Goal: Task Accomplishment & Management: Manage account settings

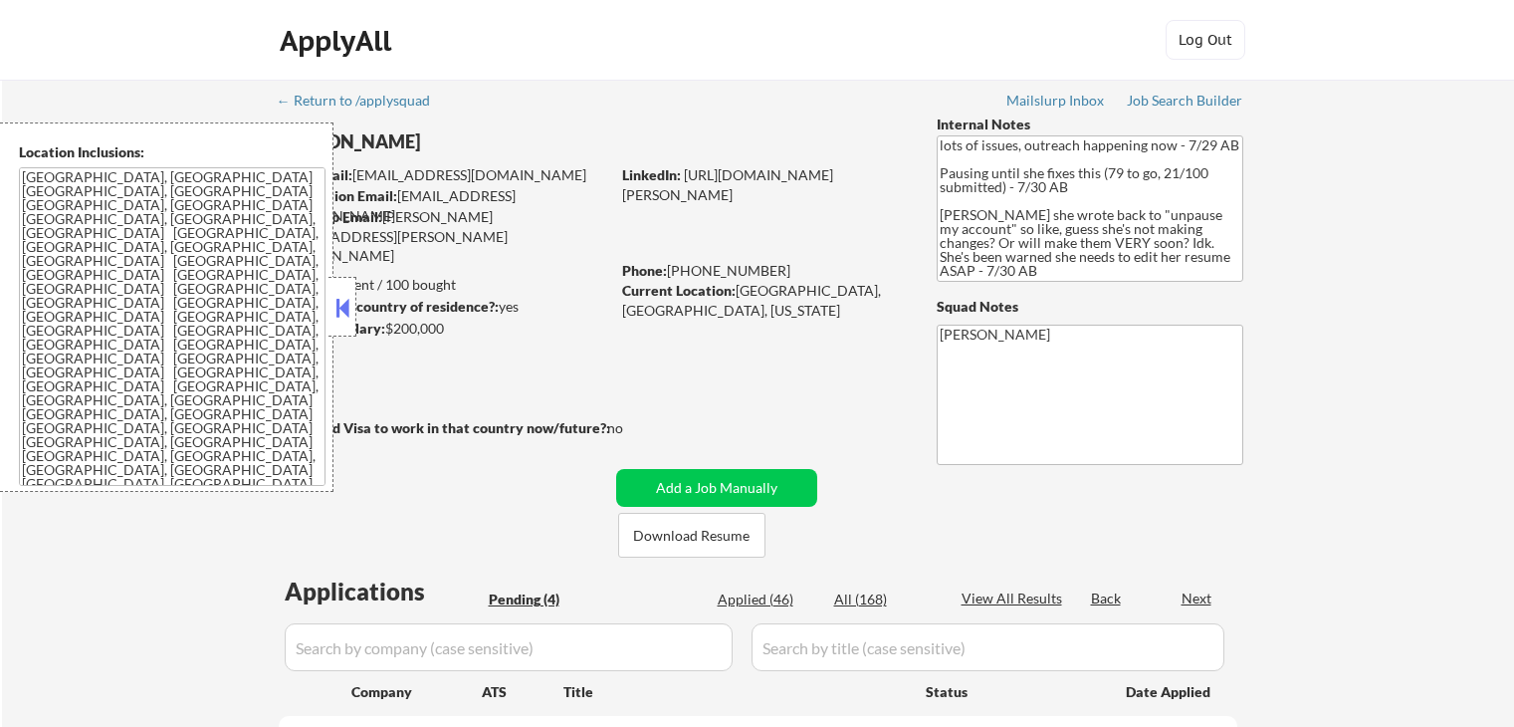
select select ""pending""
click at [342, 300] on button at bounding box center [343, 308] width 22 height 30
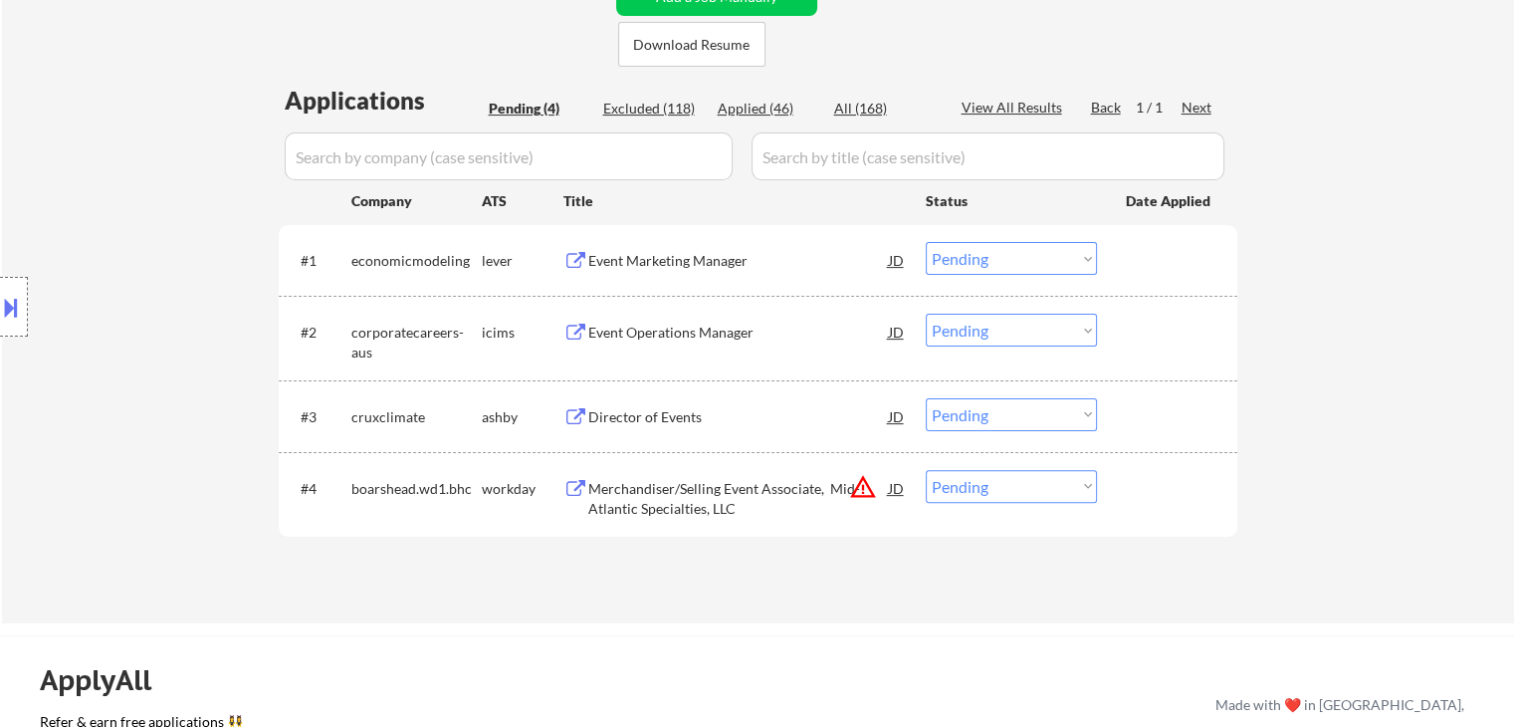
scroll to position [498, 0]
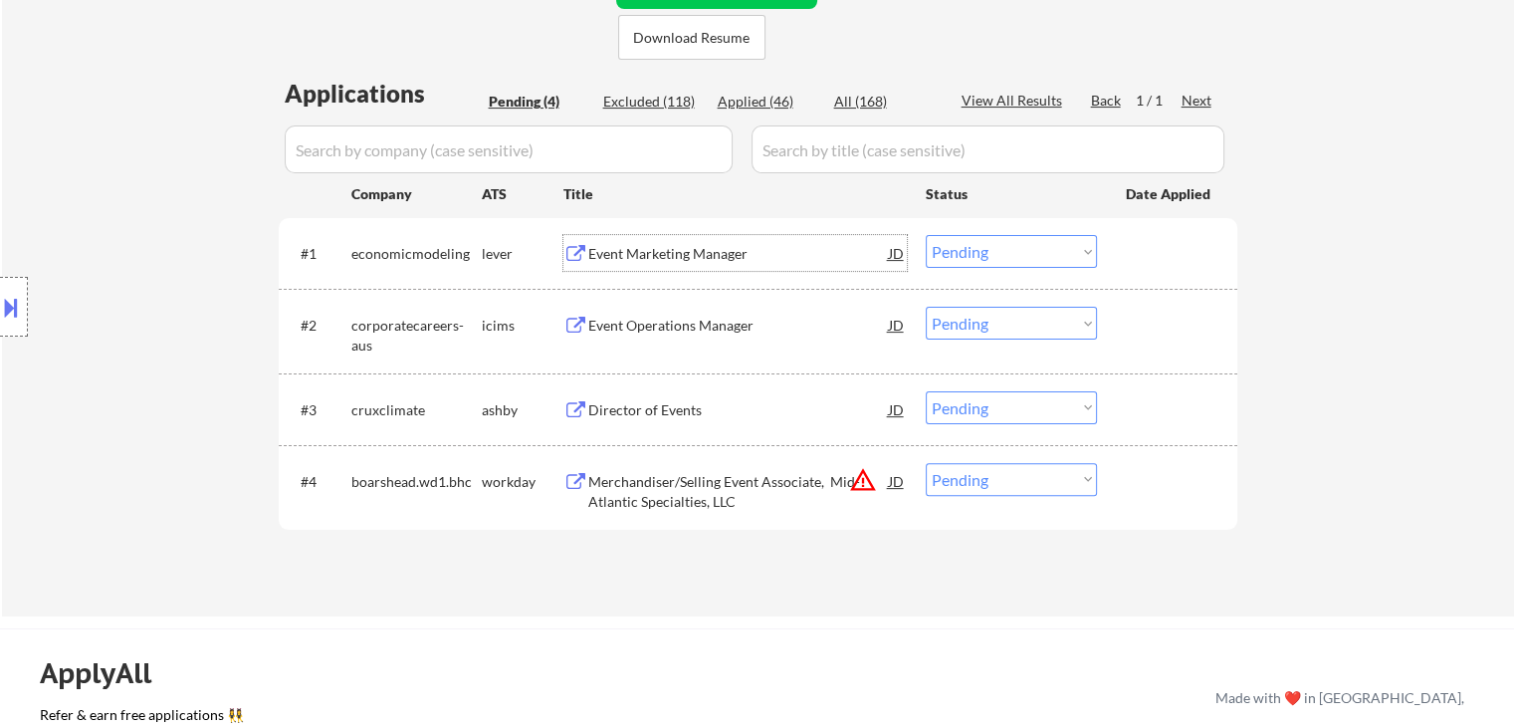
click at [653, 248] on div "Event Marketing Manager" at bounding box center [738, 254] width 301 height 20
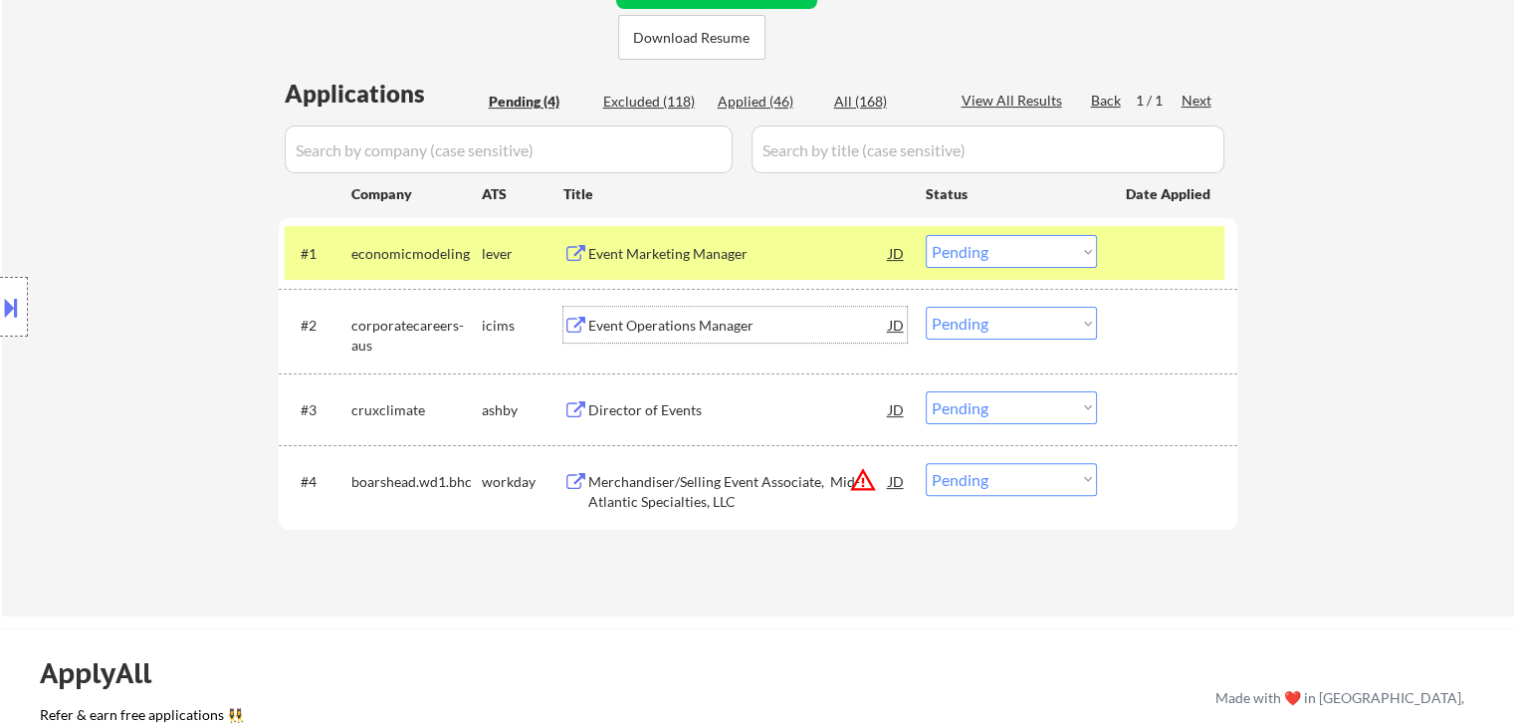
click at [680, 317] on div "Event Operations Manager" at bounding box center [738, 326] width 301 height 20
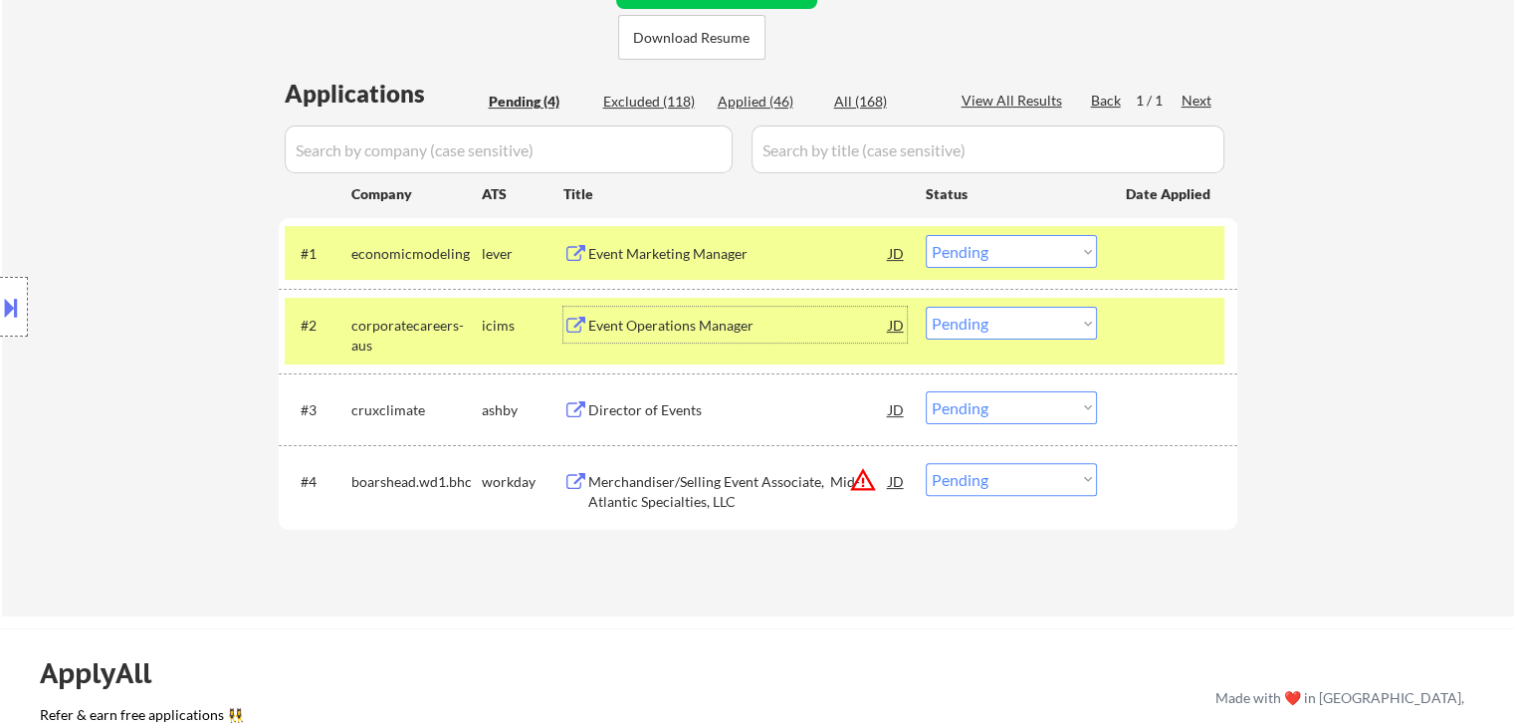
click at [632, 412] on div "Director of Events" at bounding box center [738, 410] width 301 height 20
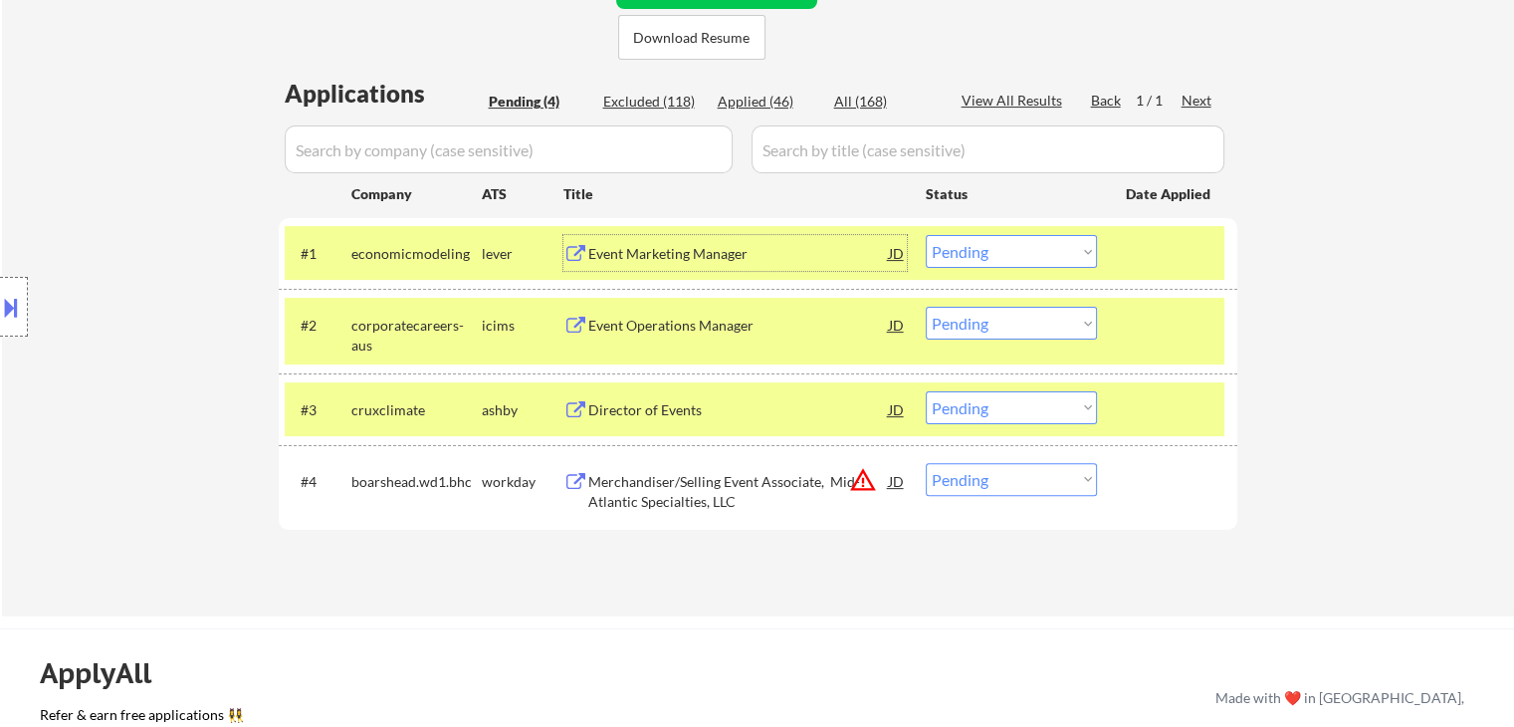
click at [650, 247] on div "Event Marketing Manager" at bounding box center [738, 254] width 301 height 20
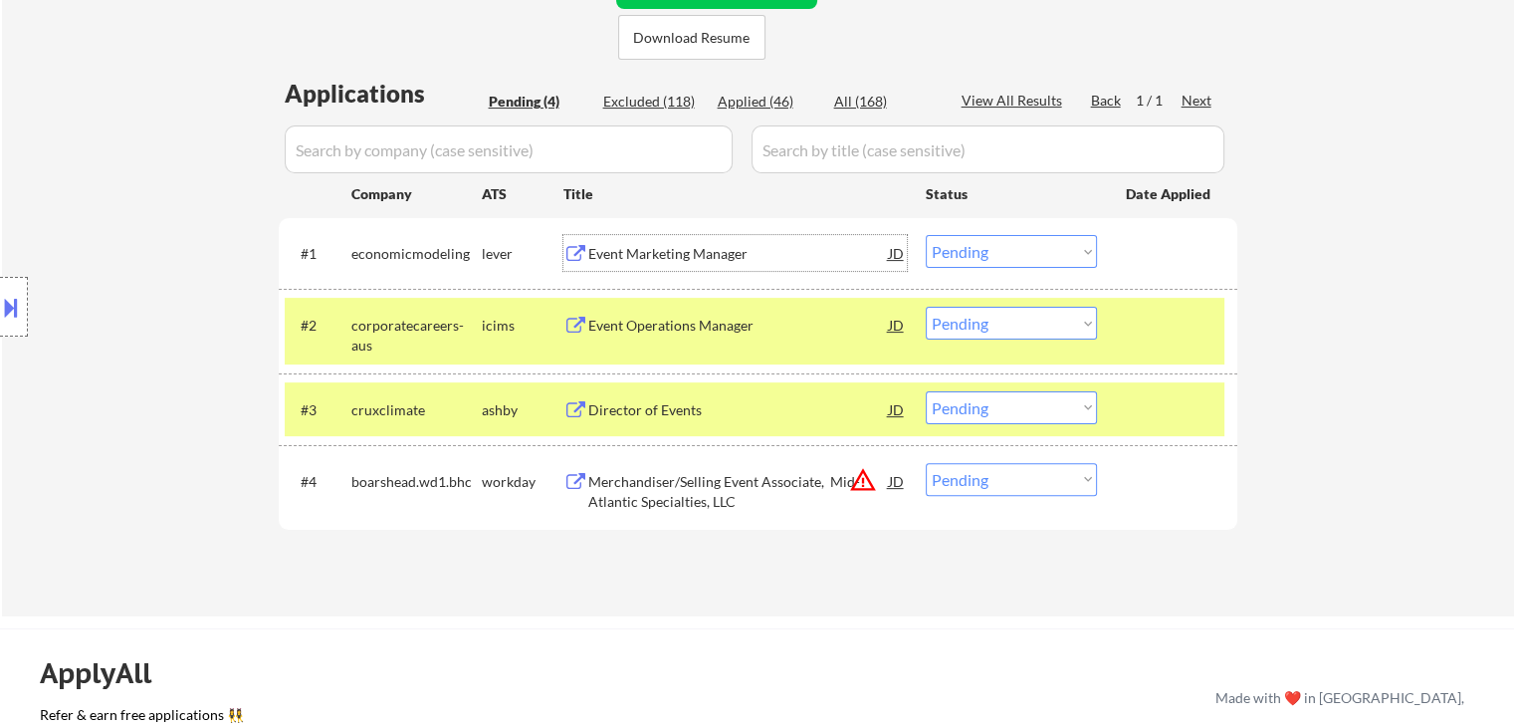
click at [654, 253] on div "Event Marketing Manager" at bounding box center [738, 254] width 301 height 20
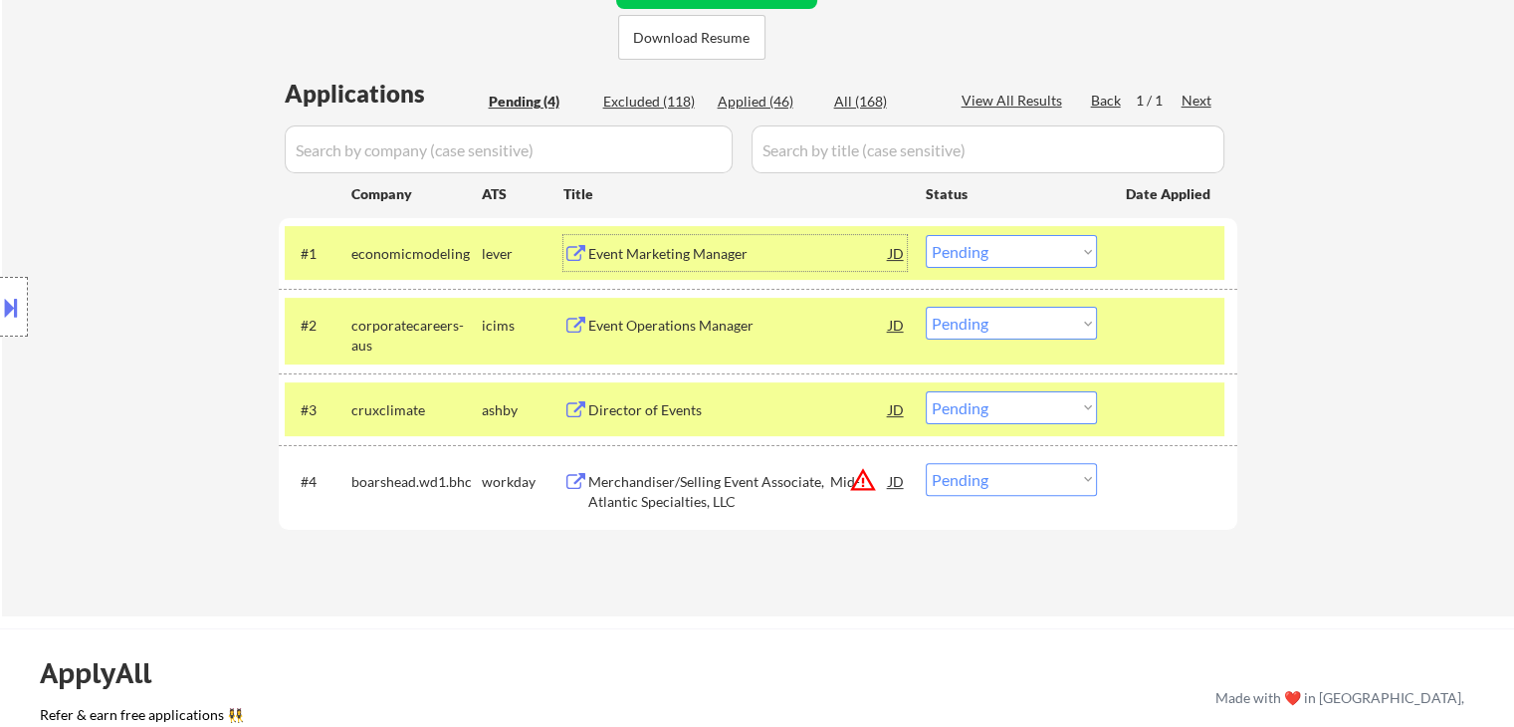
click at [741, 257] on div "Event Marketing Manager" at bounding box center [738, 254] width 301 height 20
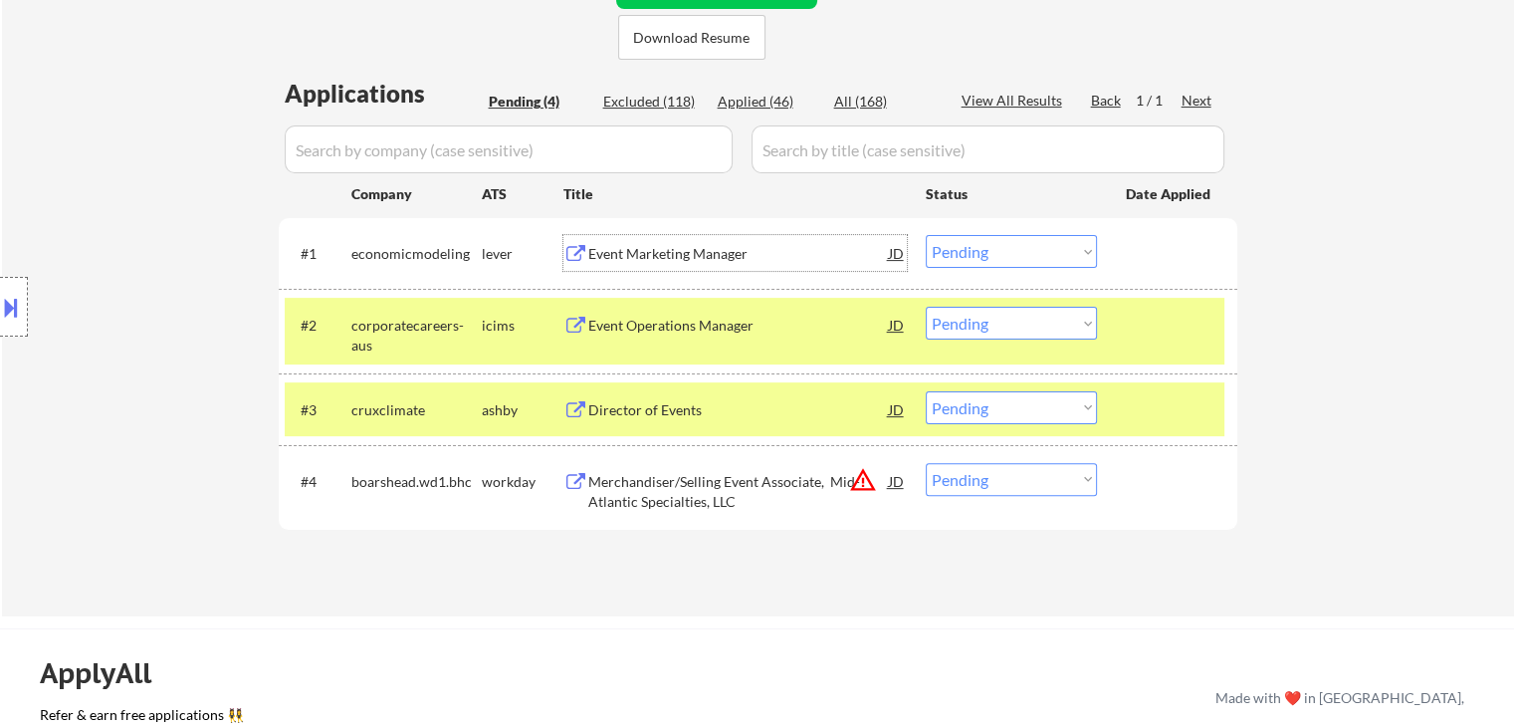
click at [691, 326] on div "Event Operations Manager" at bounding box center [738, 326] width 301 height 20
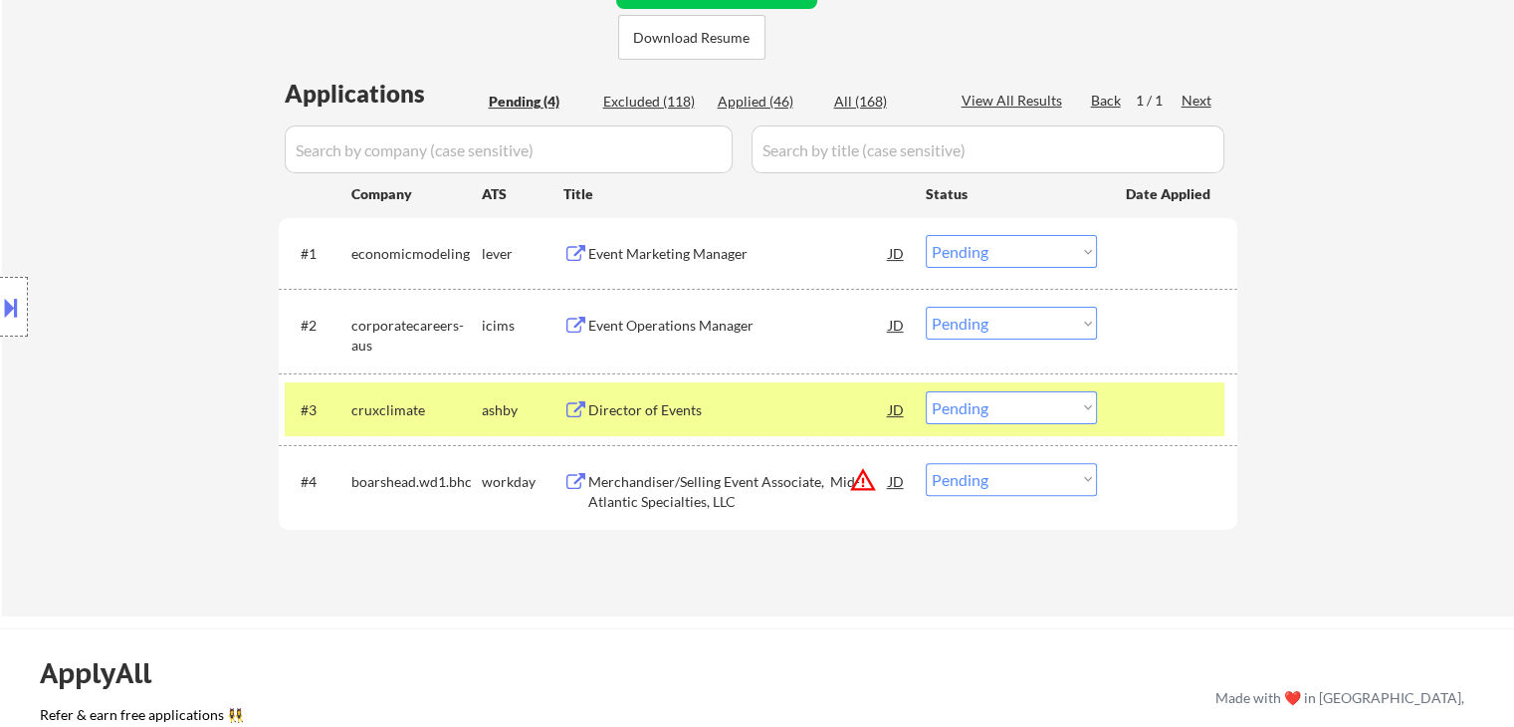
click at [635, 403] on div "Director of Events" at bounding box center [738, 410] width 301 height 20
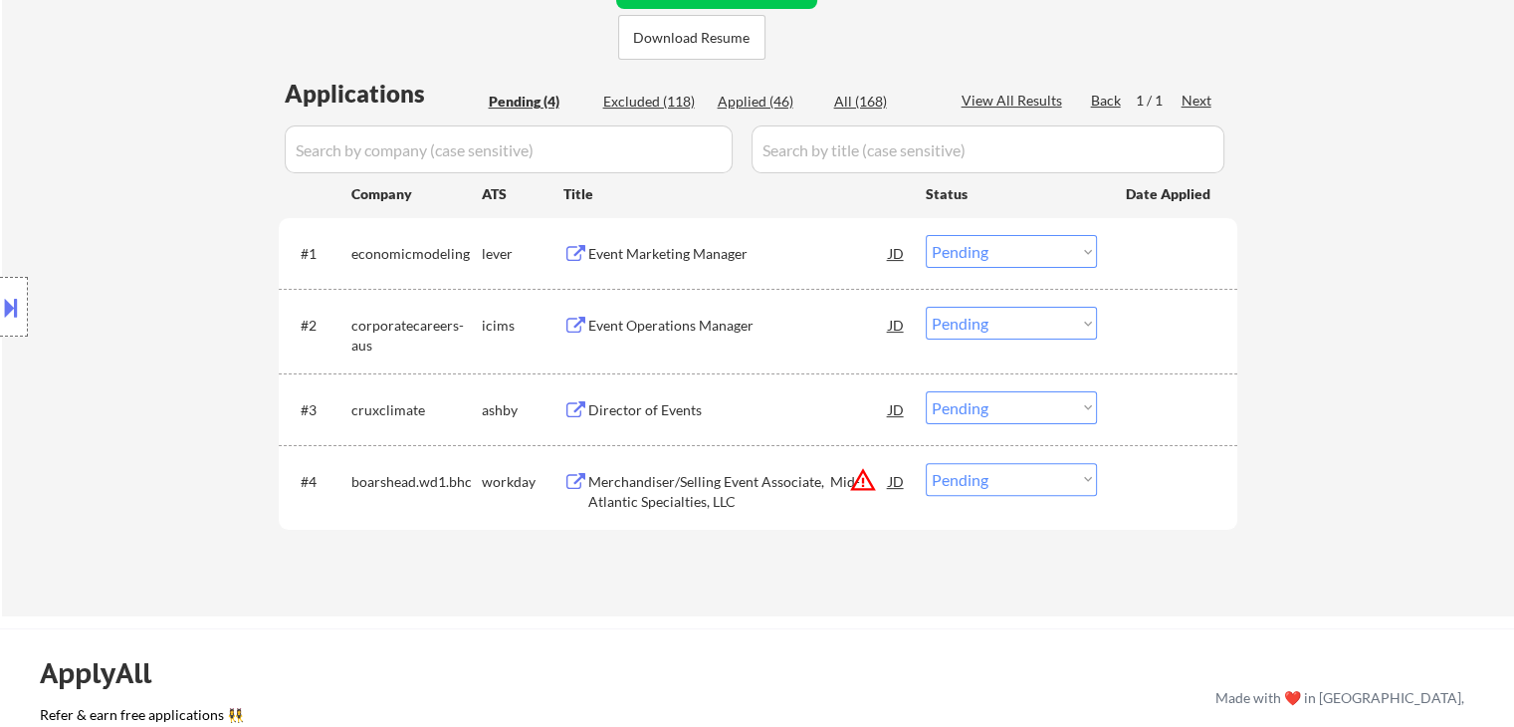
click at [686, 478] on div "Merchandiser/Selling Event Associate, Mid-Atlantic Specialties, LLC" at bounding box center [738, 491] width 301 height 39
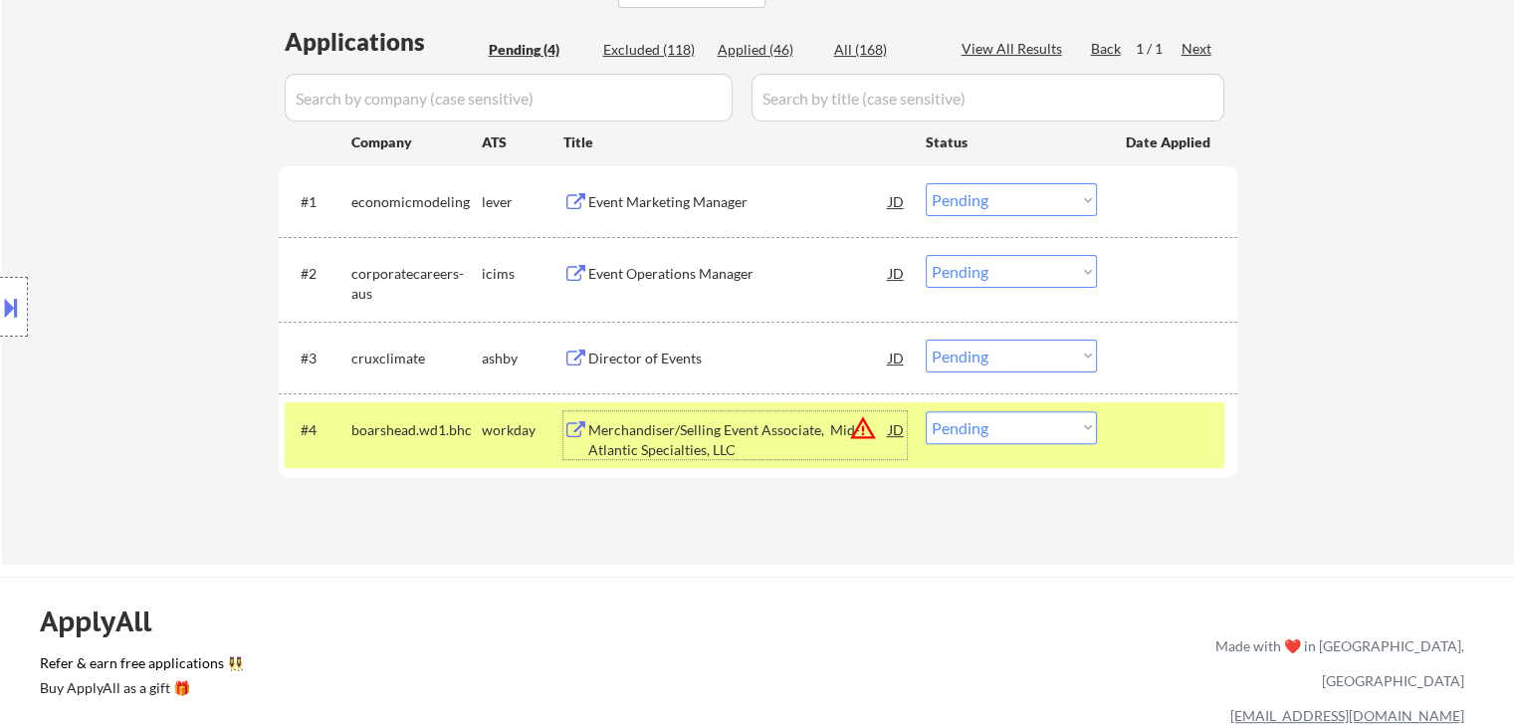
scroll to position [597, 0]
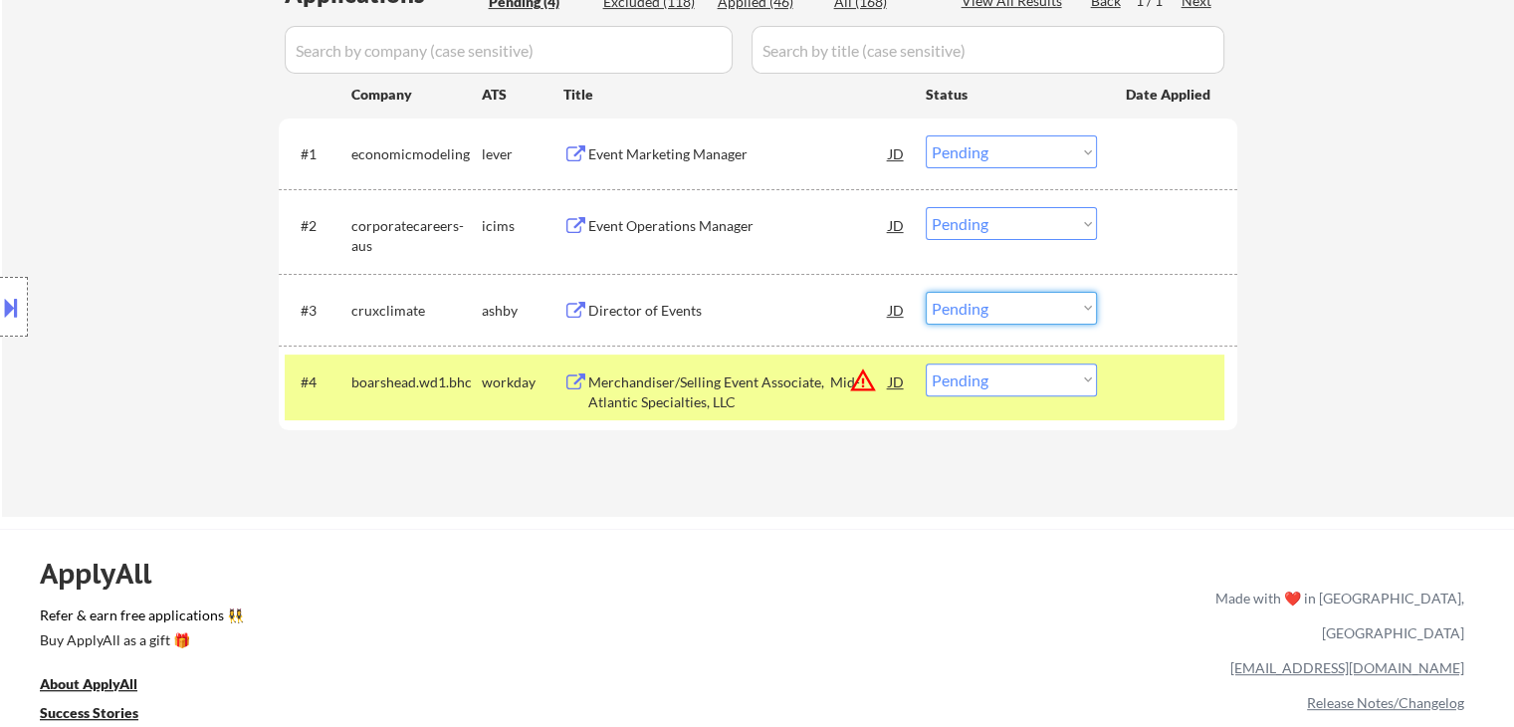
click at [953, 308] on select "Choose an option... Pending Applied Excluded (Questions) Excluded (Expired) Exc…" at bounding box center [1011, 308] width 171 height 33
click at [926, 292] on select "Choose an option... Pending Applied Excluded (Questions) Excluded (Expired) Exc…" at bounding box center [1011, 308] width 171 height 33
select select ""pending""
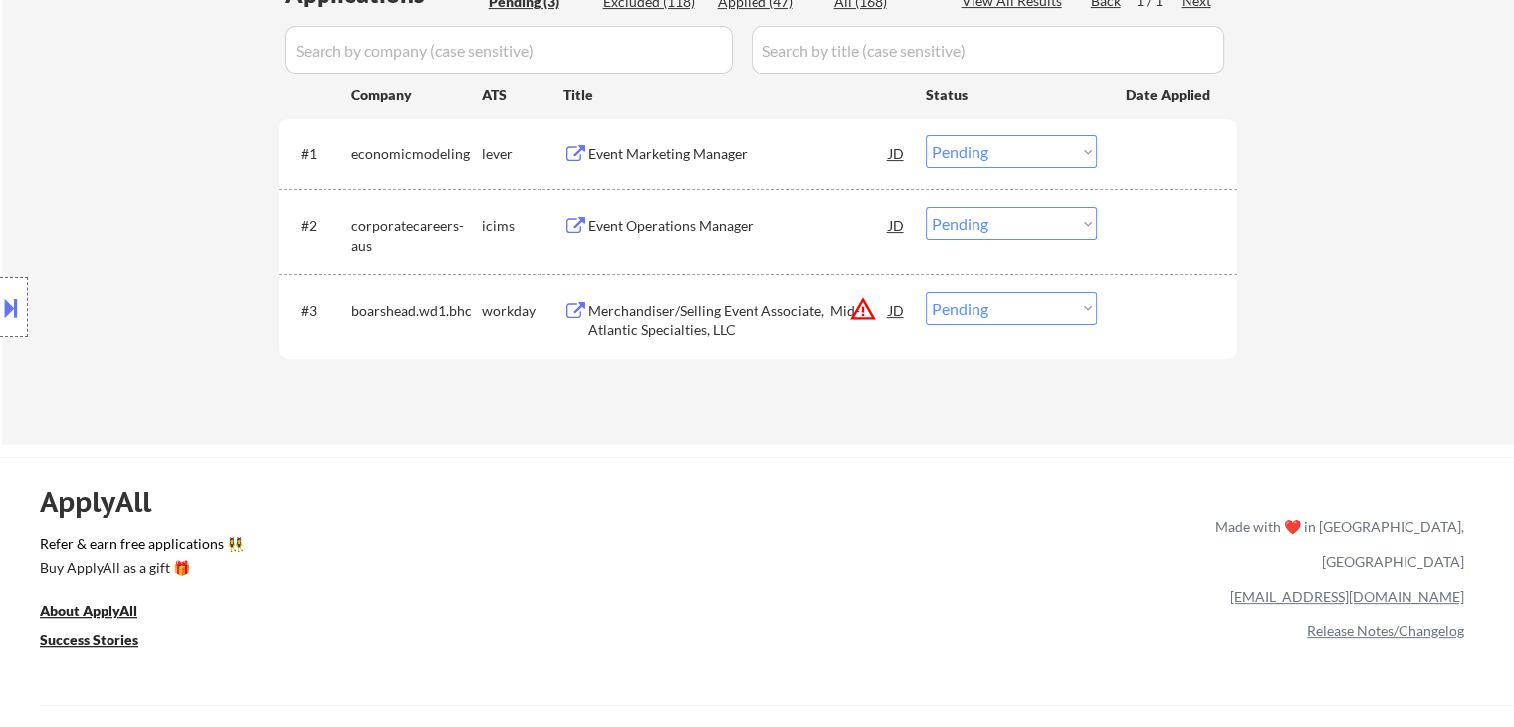
click at [8, 308] on button at bounding box center [11, 307] width 22 height 33
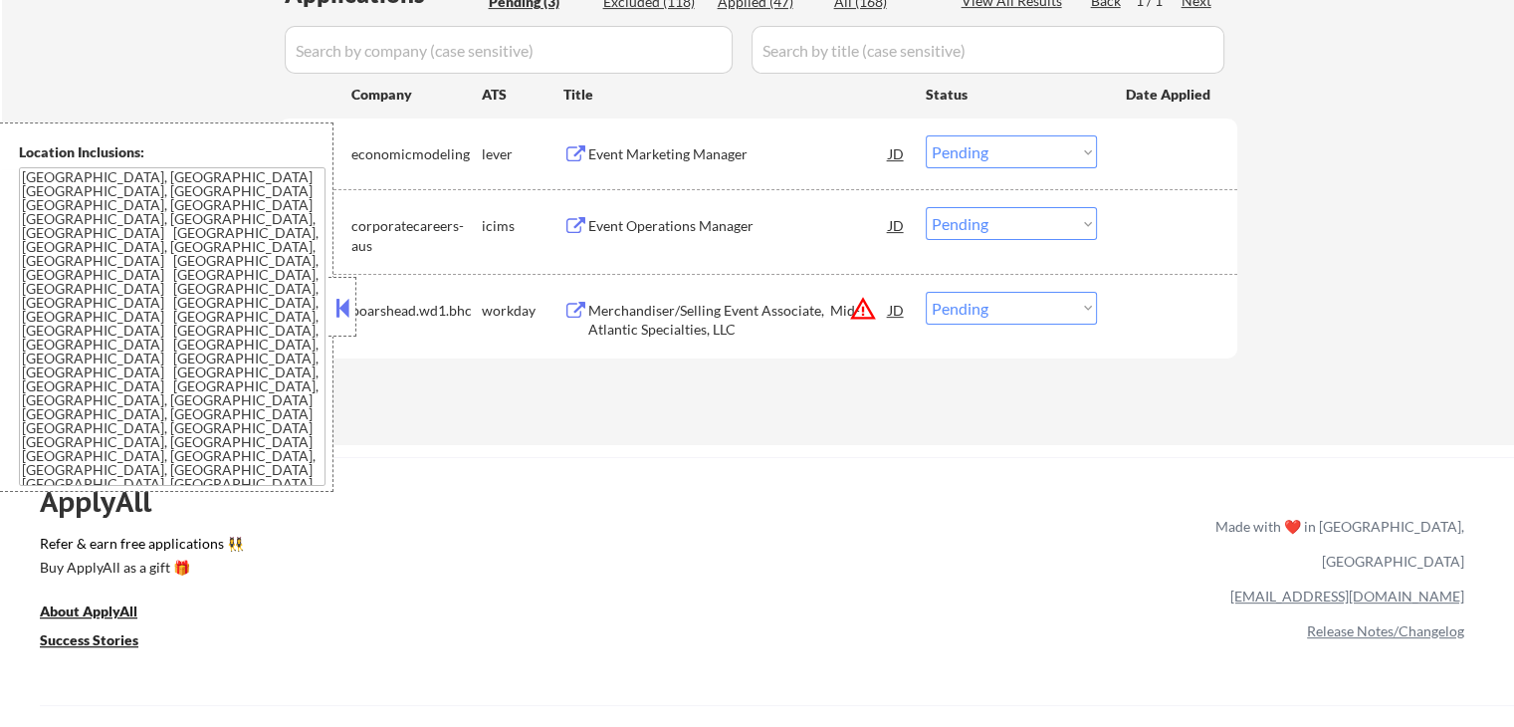
drag, startPoint x: 346, startPoint y: 307, endPoint x: 373, endPoint y: 299, distance: 28.0
click at [346, 307] on button at bounding box center [343, 308] width 22 height 30
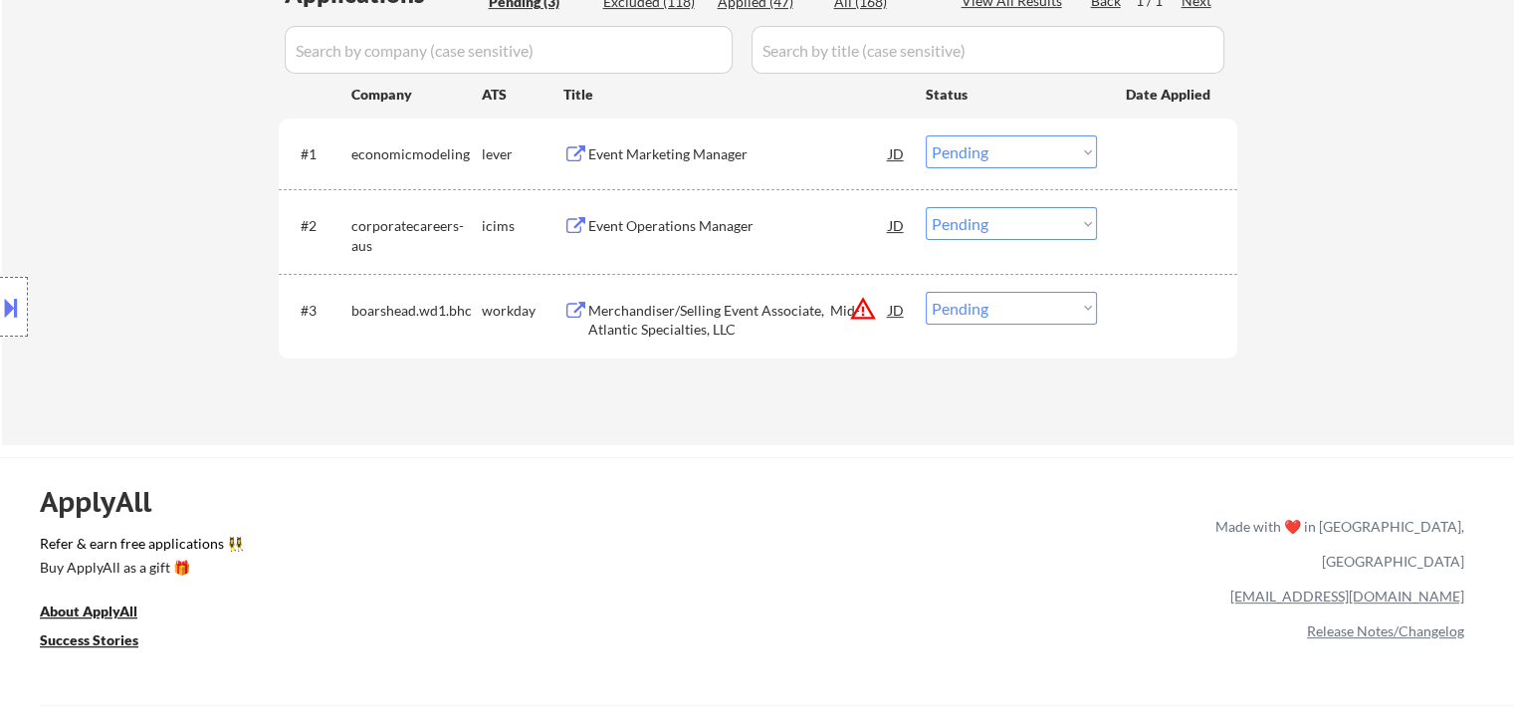
click at [950, 153] on select "Choose an option... Pending Applied Excluded (Questions) Excluded (Expired) Exc…" at bounding box center [1011, 151] width 171 height 33
click at [926, 135] on select "Choose an option... Pending Applied Excluded (Questions) Excluded (Expired) Exc…" at bounding box center [1011, 151] width 171 height 33
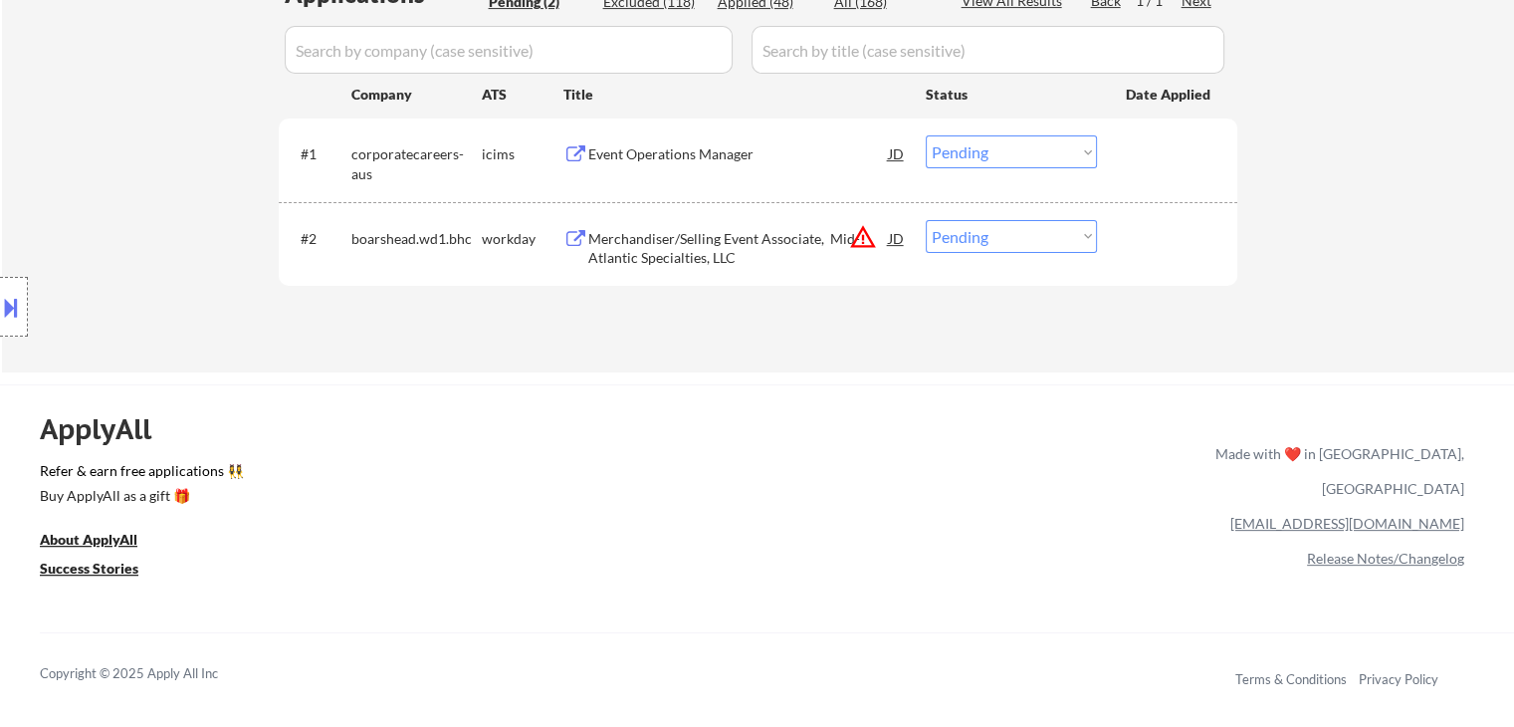
click at [1039, 159] on select "Choose an option... Pending Applied Excluded (Questions) Excluded (Expired) Exc…" at bounding box center [1011, 151] width 171 height 33
click at [926, 135] on select "Choose an option... Pending Applied Excluded (Questions) Excluded (Expired) Exc…" at bounding box center [1011, 151] width 171 height 33
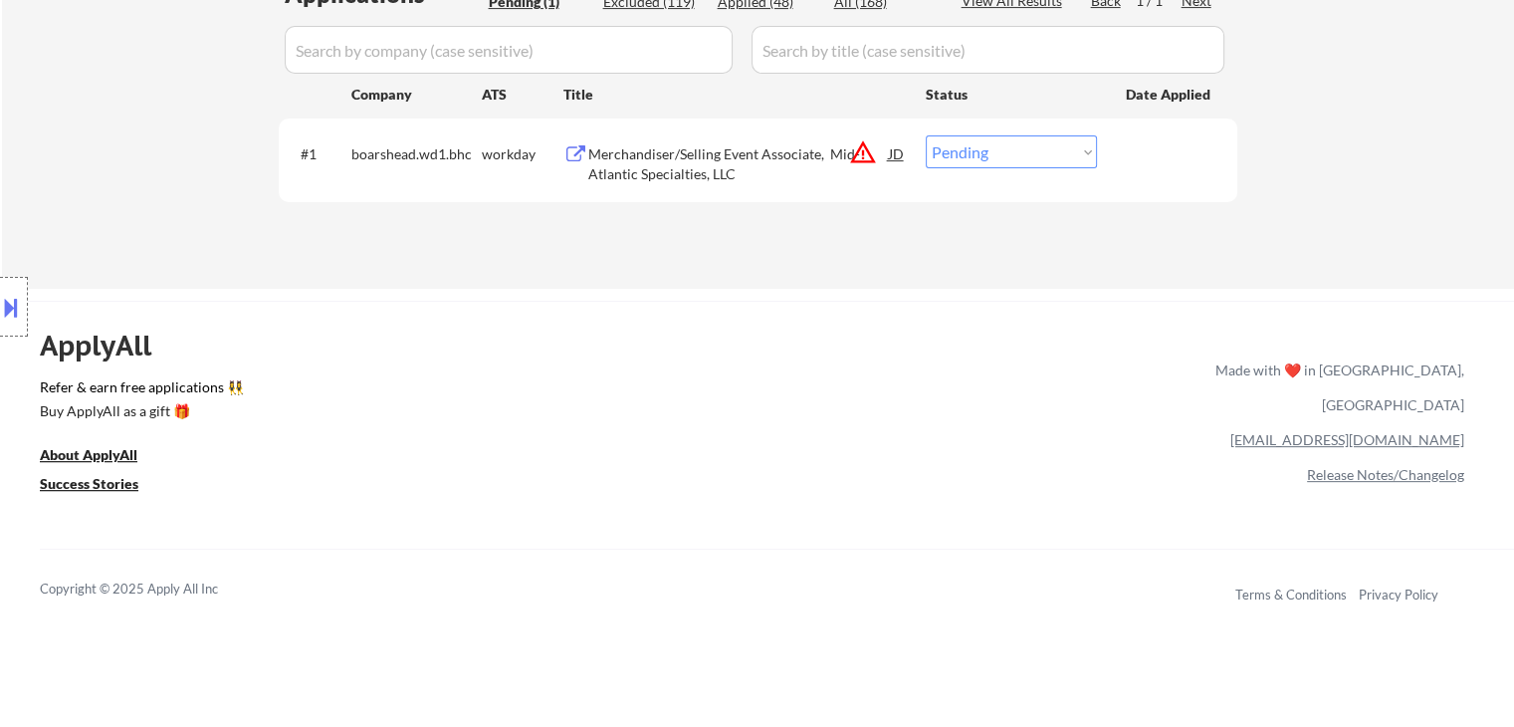
click at [984, 156] on select "Choose an option... Pending Applied Excluded (Questions) Excluded (Expired) Exc…" at bounding box center [1011, 151] width 171 height 33
select select ""excluded__bad_match_""
click at [926, 135] on select "Choose an option... Pending Applied Excluded (Questions) Excluded (Expired) Exc…" at bounding box center [1011, 151] width 171 height 33
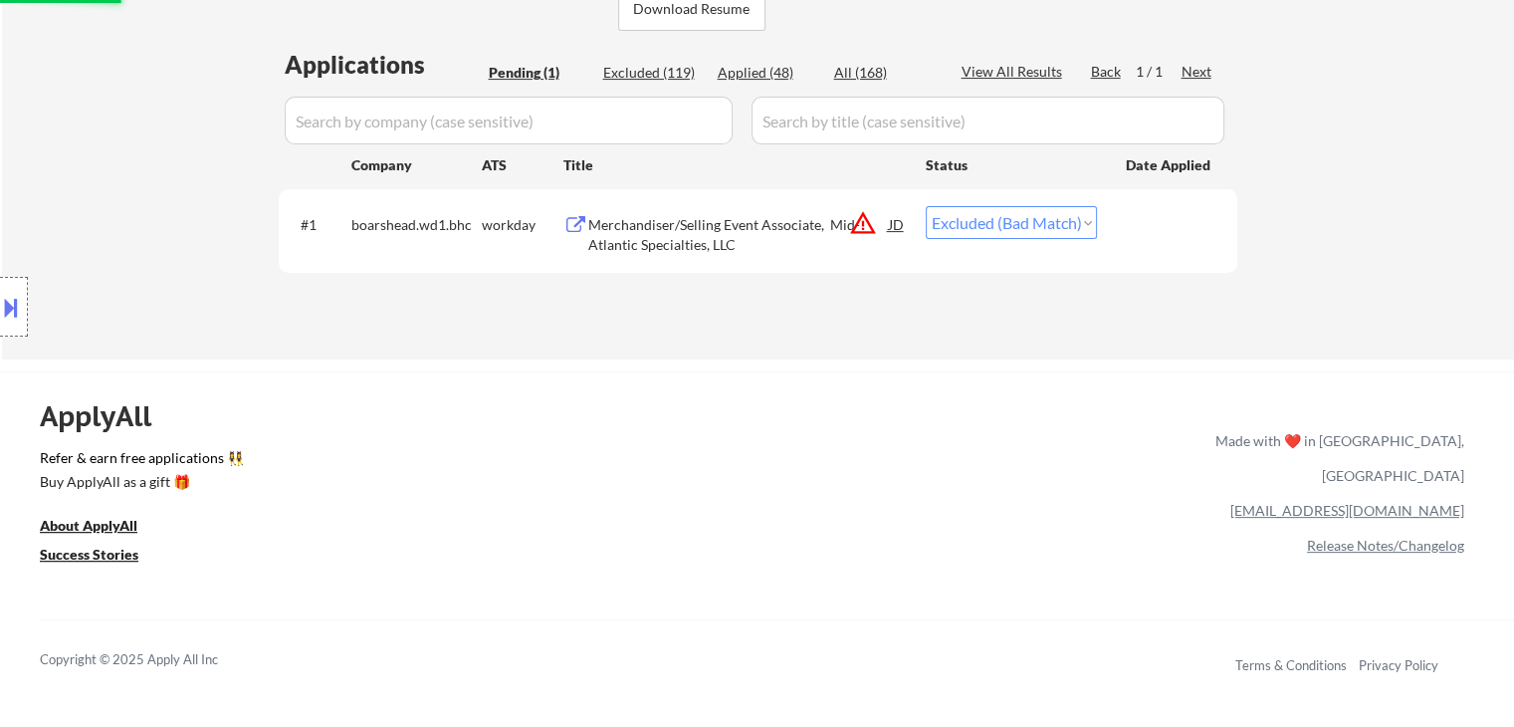
scroll to position [498, 0]
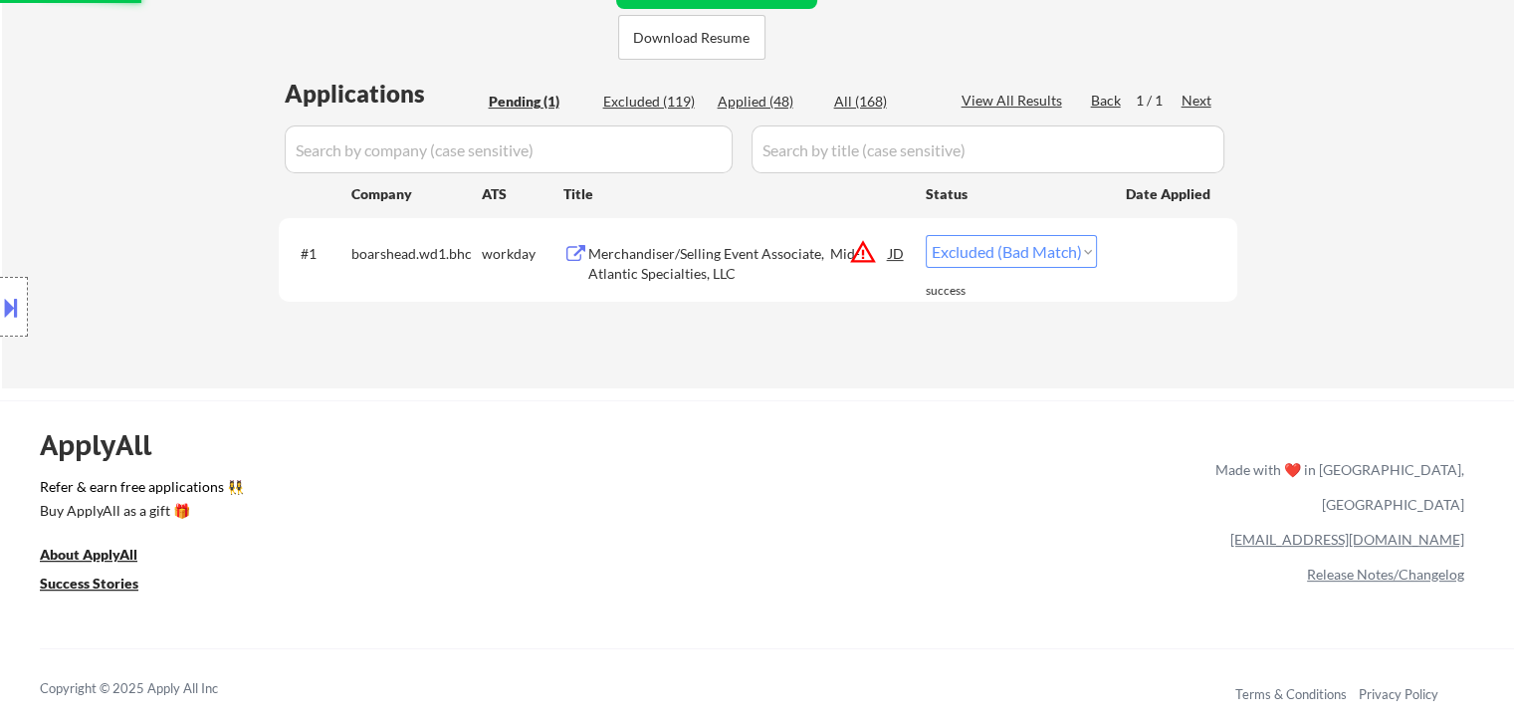
select select ""excluded__bad_match_""
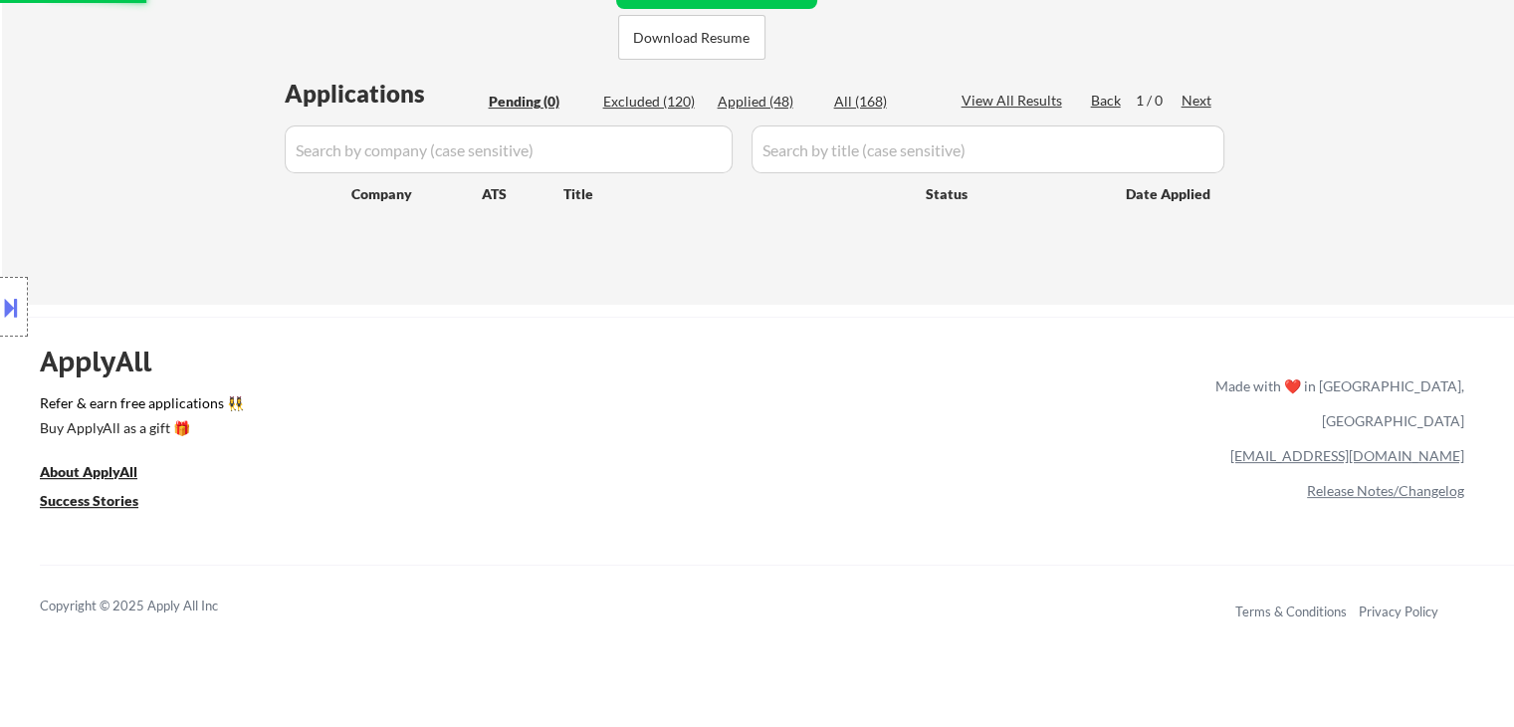
click at [768, 101] on div "Applied (48)" at bounding box center [768, 102] width 100 height 20
select select ""applied""
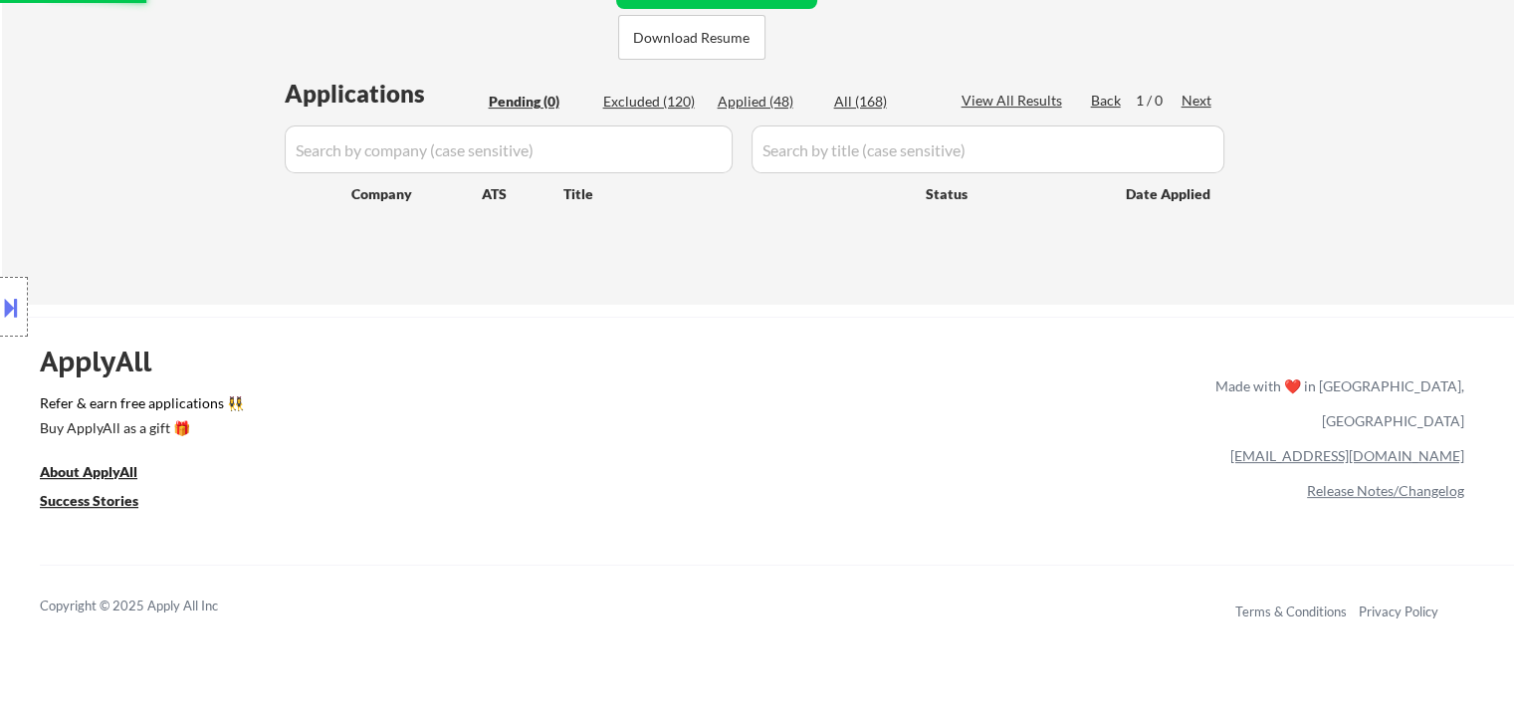
select select ""applied""
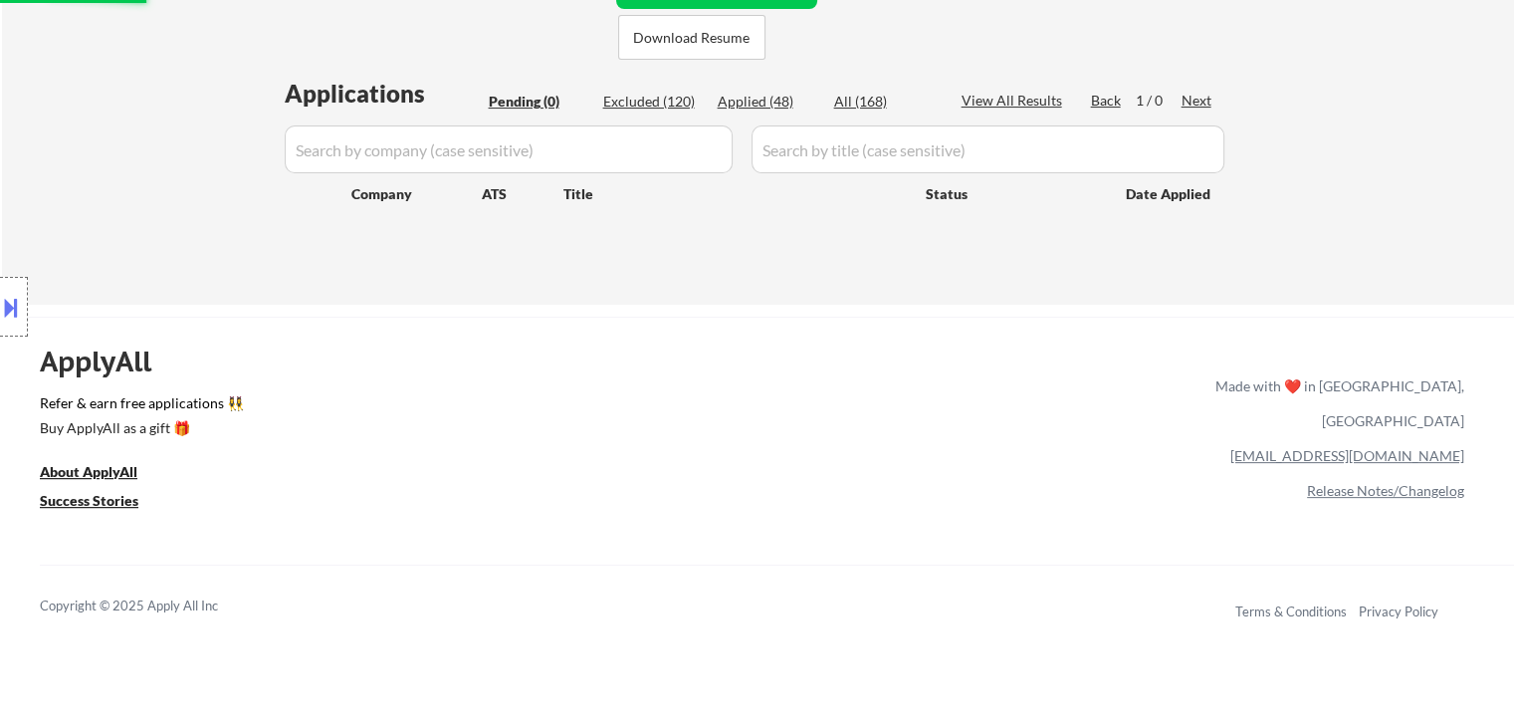
select select ""applied""
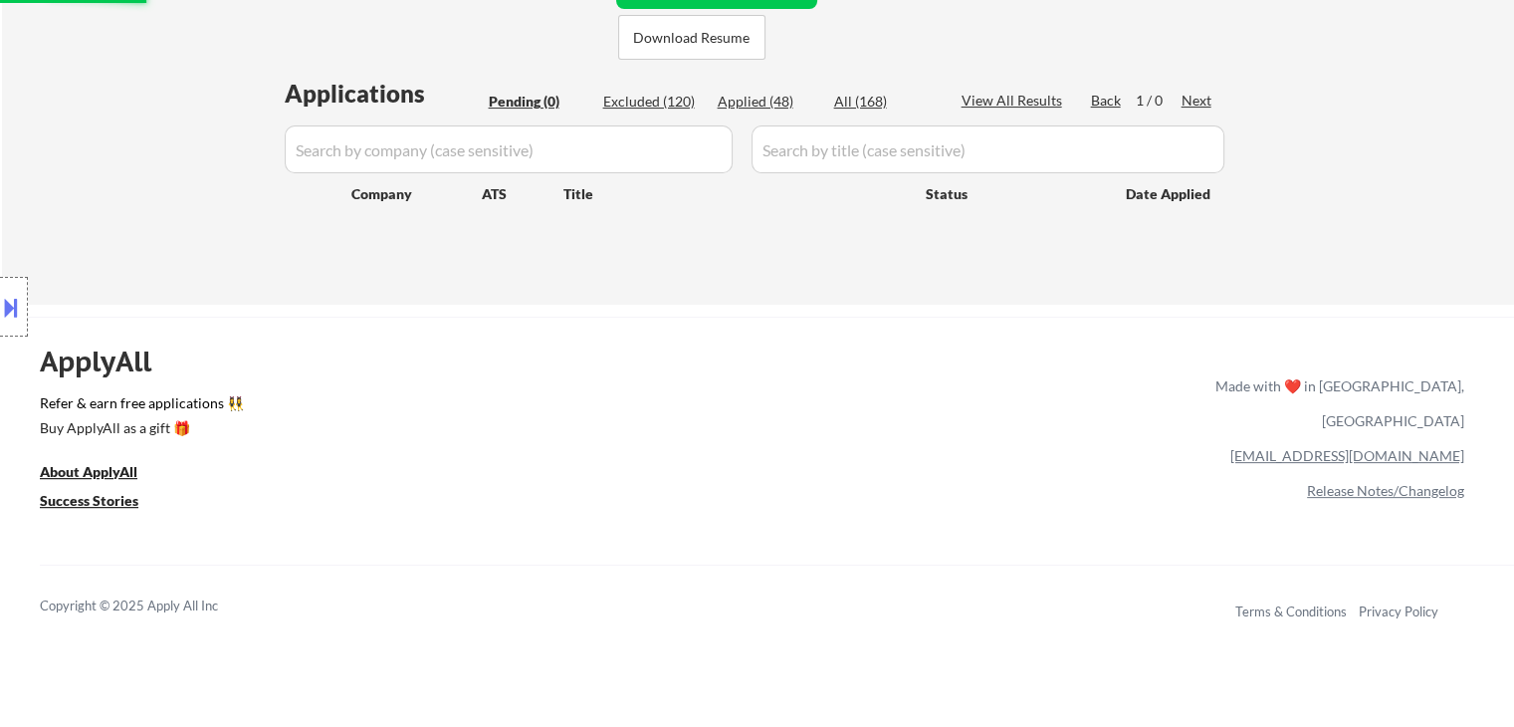
select select ""applied""
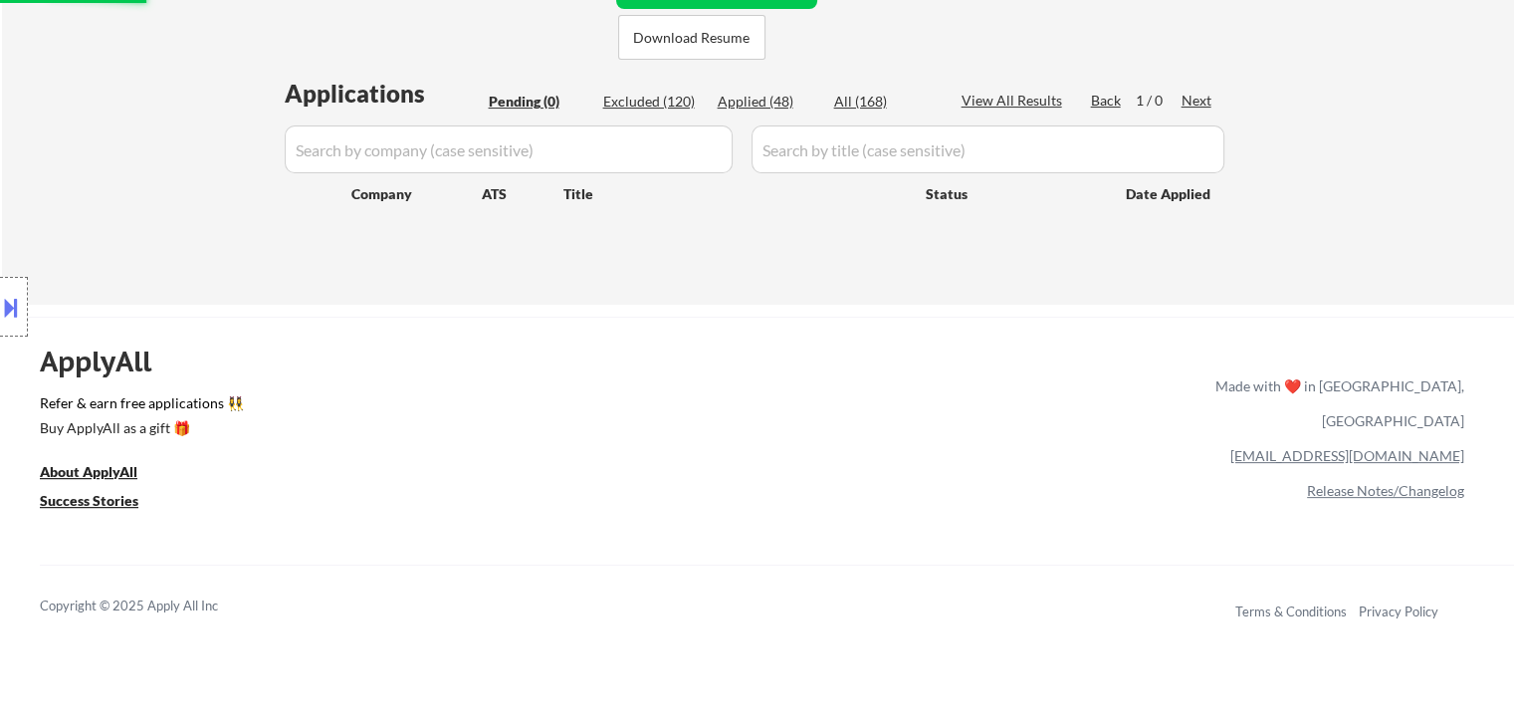
select select ""applied""
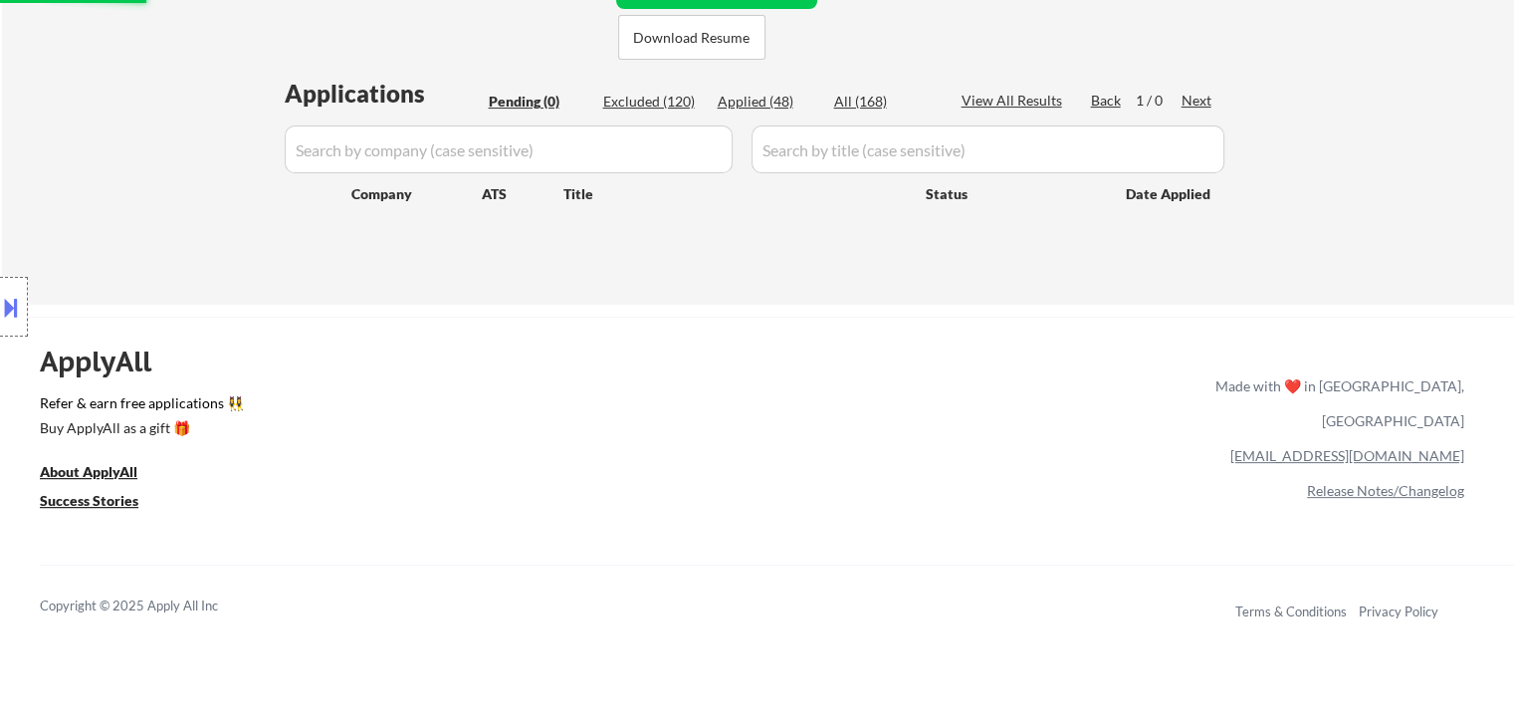
select select ""applied""
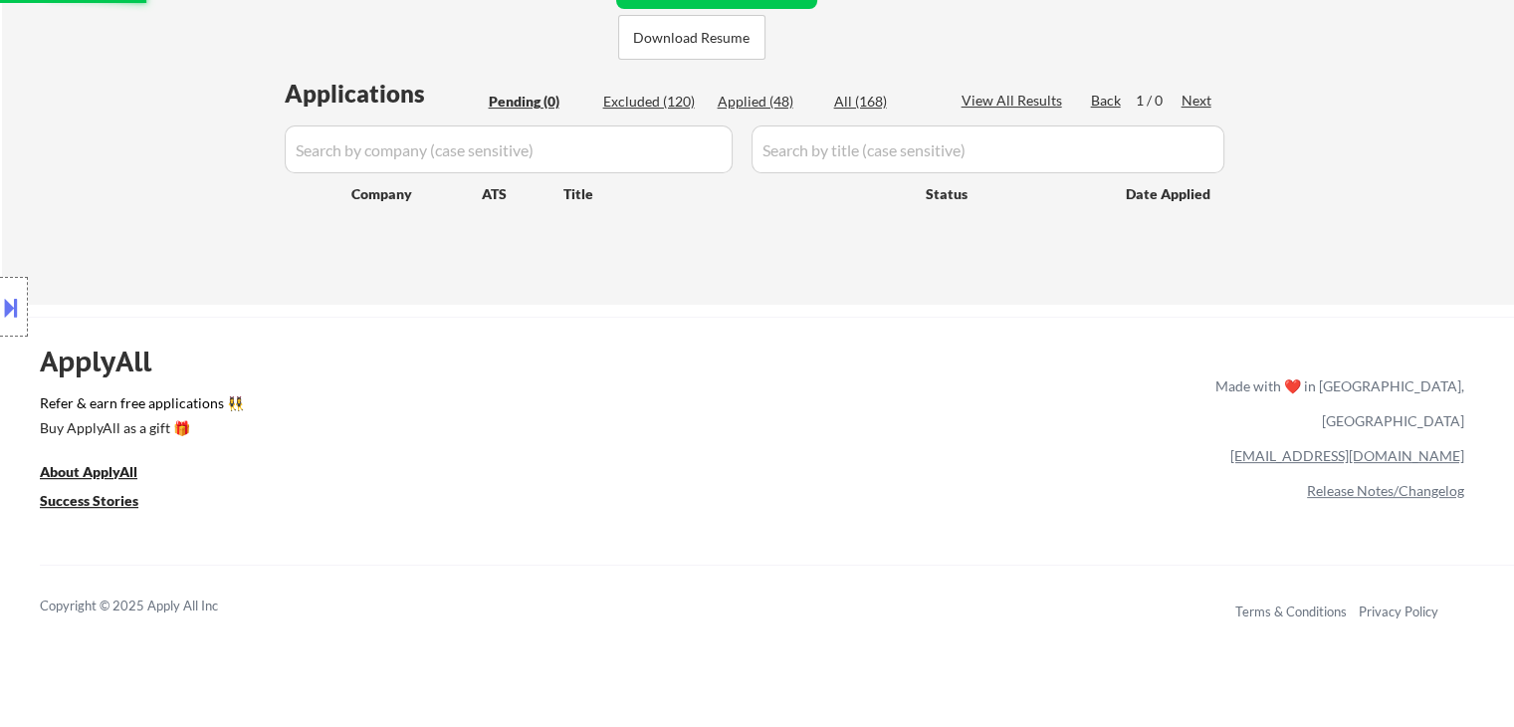
select select ""applied""
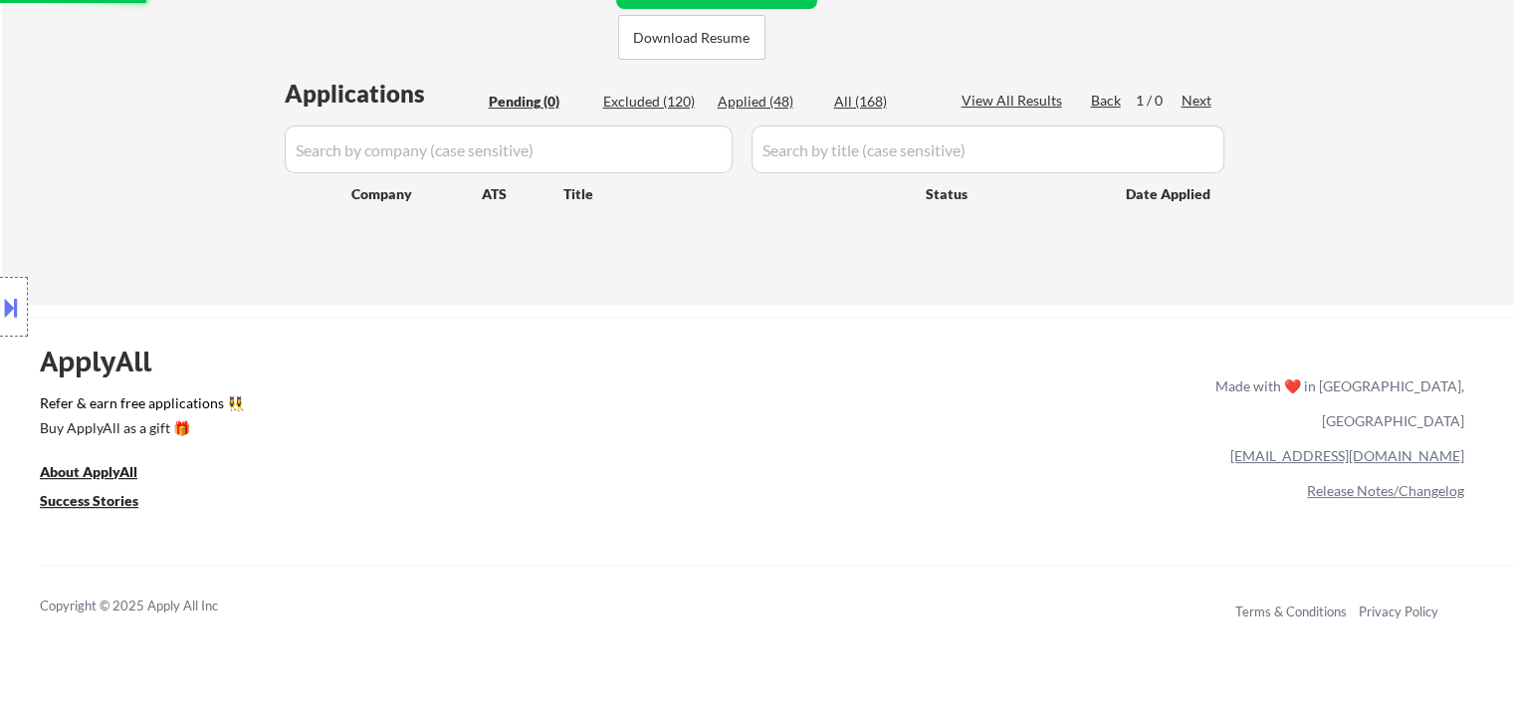
select select ""applied""
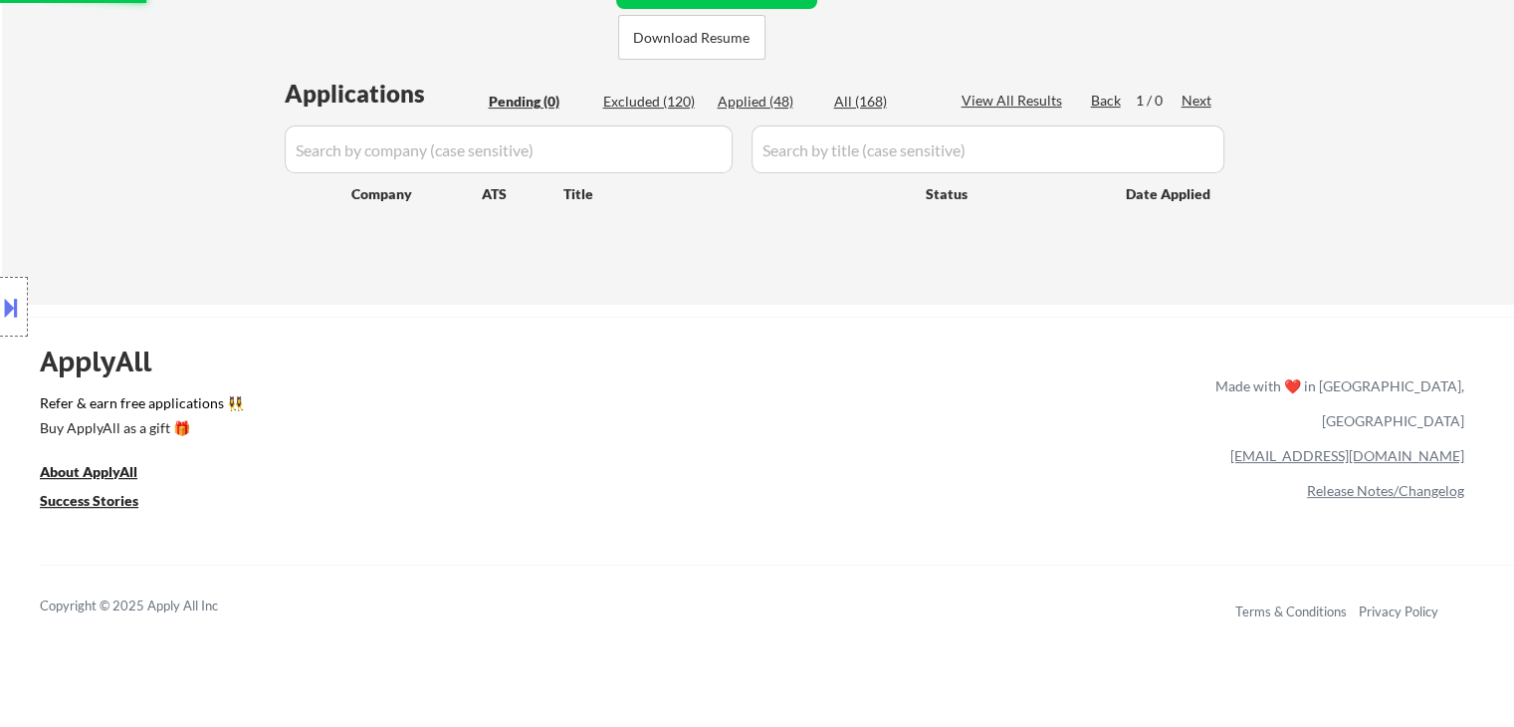
select select ""applied""
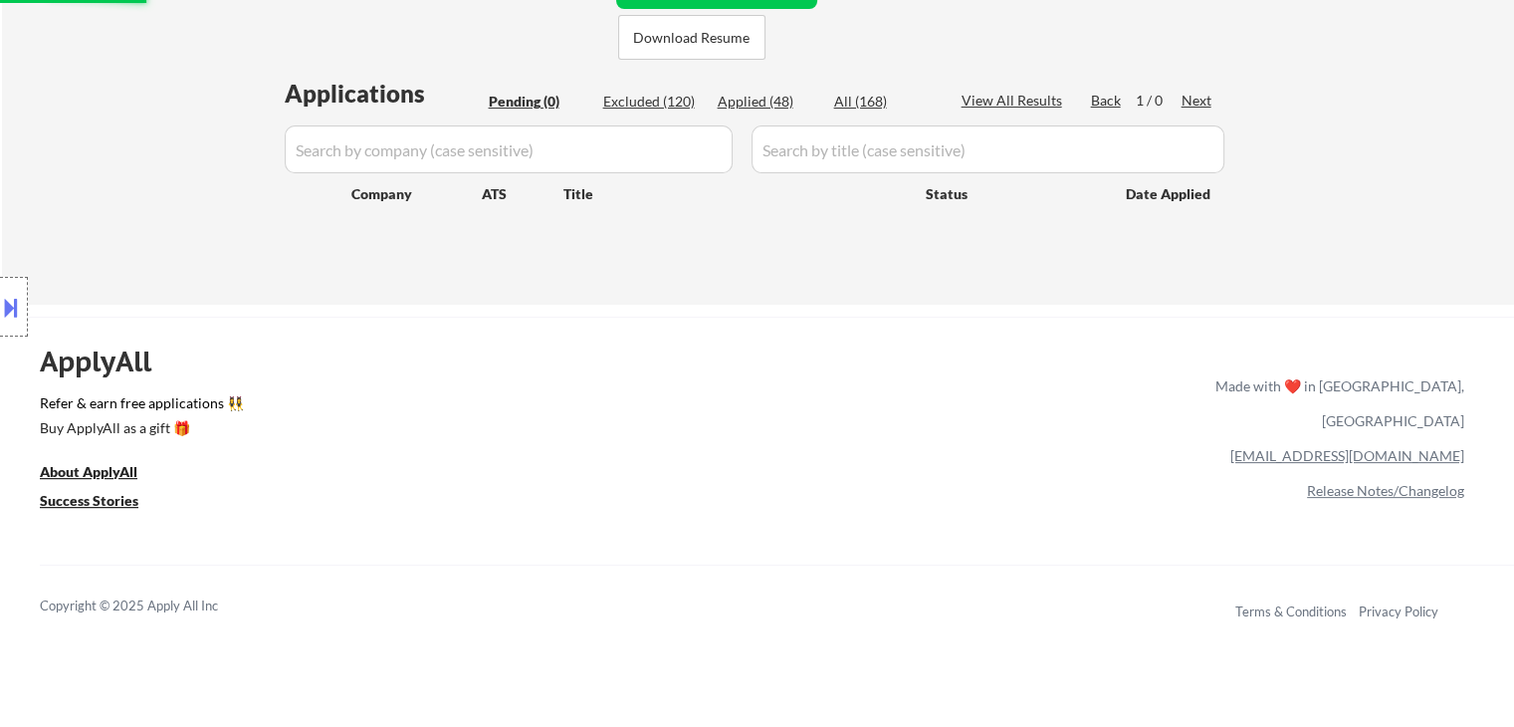
select select ""applied""
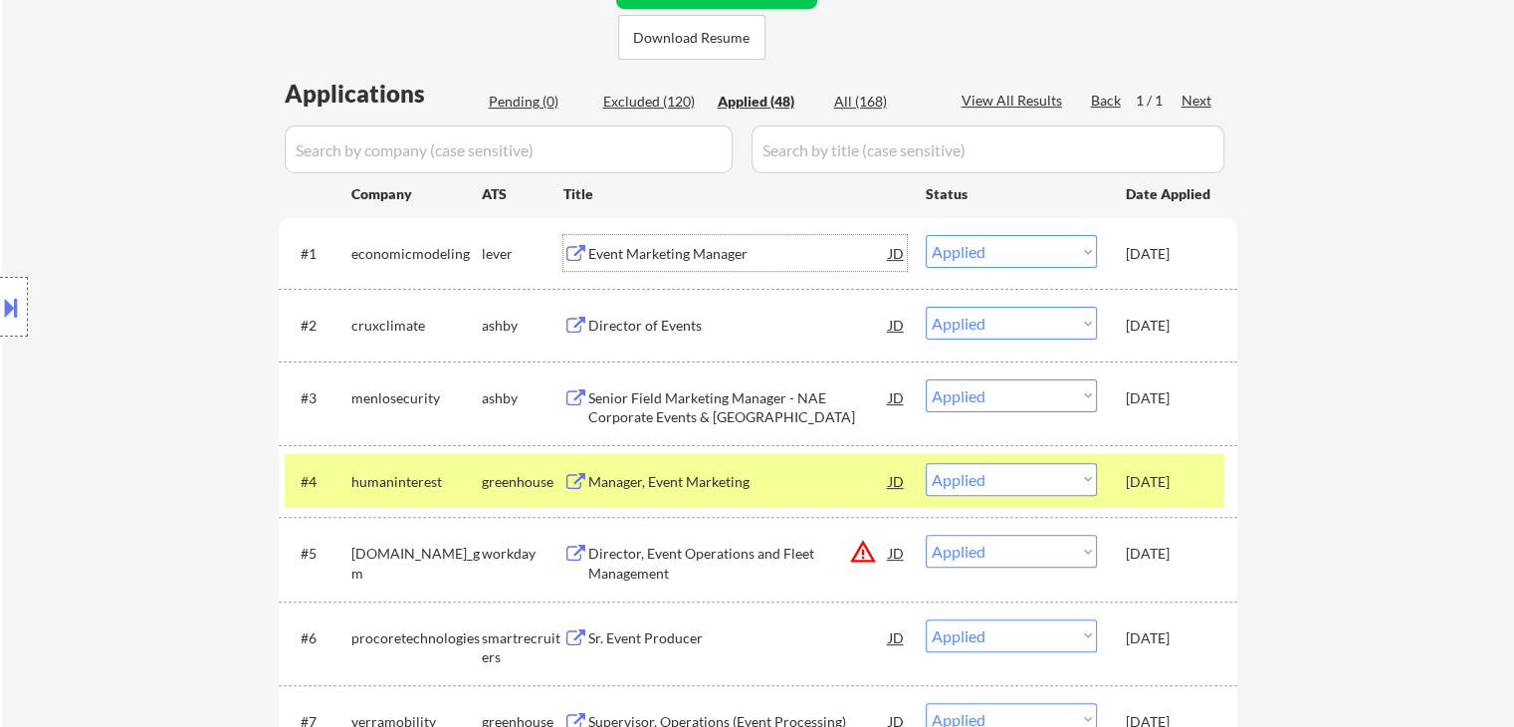
click at [652, 252] on div "Event Marketing Manager" at bounding box center [738, 254] width 301 height 20
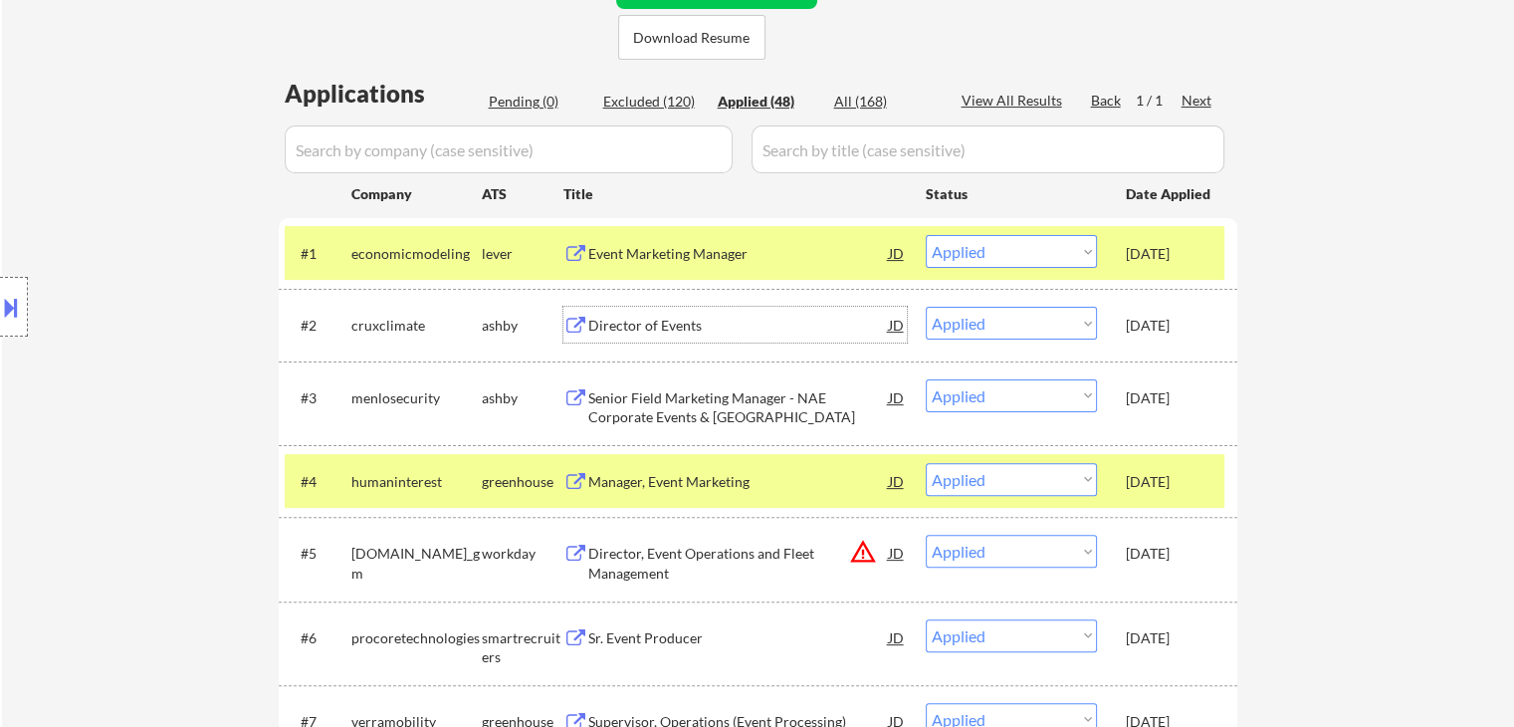
click at [692, 320] on div "Director of Events" at bounding box center [738, 326] width 301 height 20
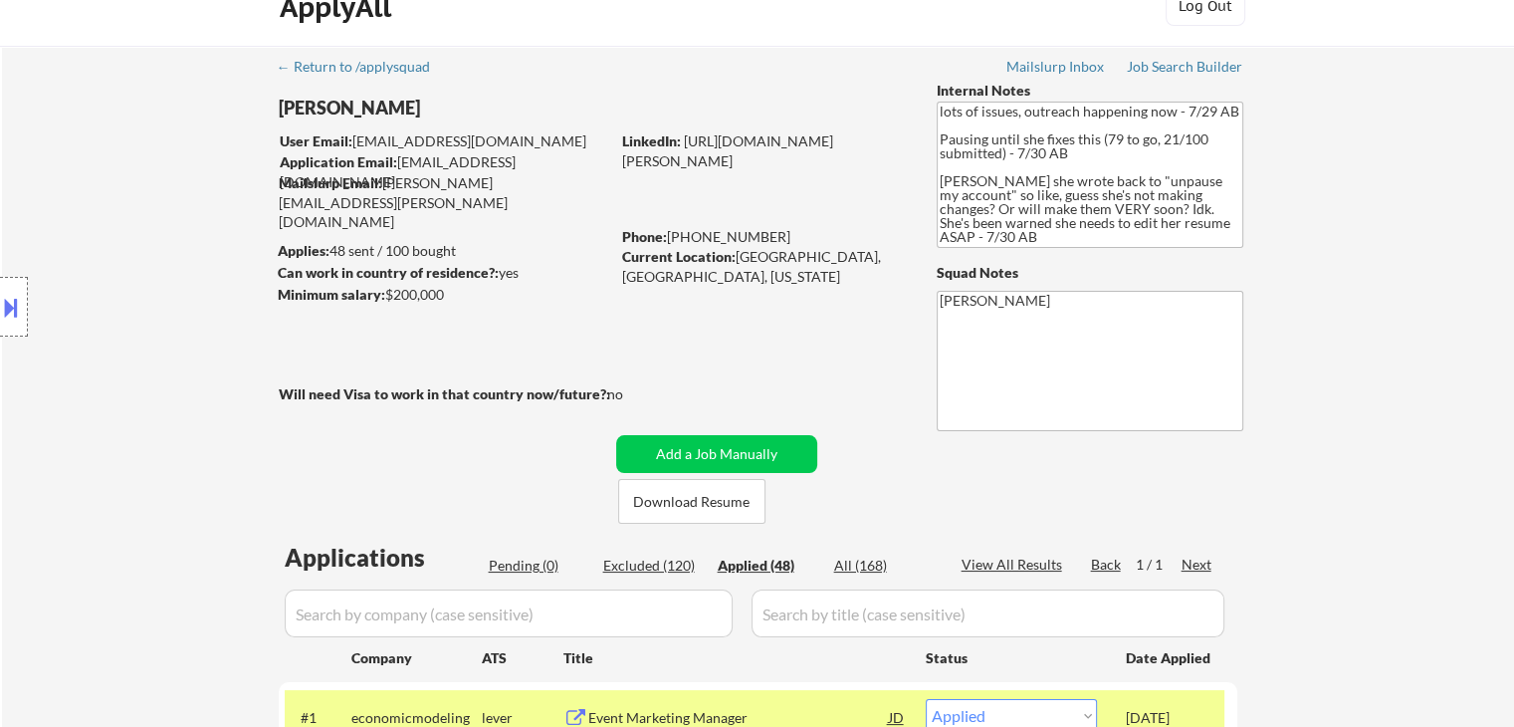
scroll to position [0, 0]
